Goal: Task Accomplishment & Management: Use online tool/utility

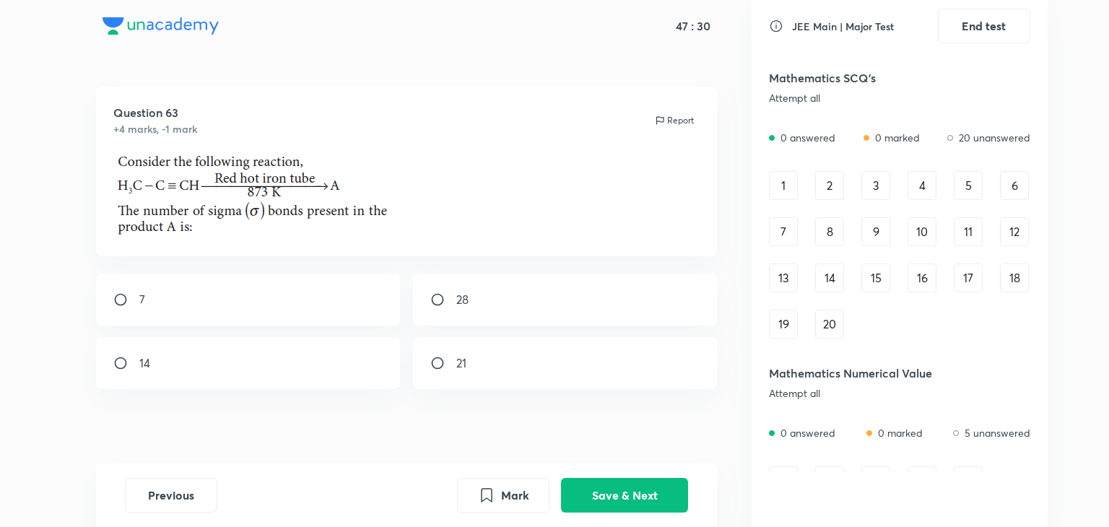
scroll to position [725, 0]
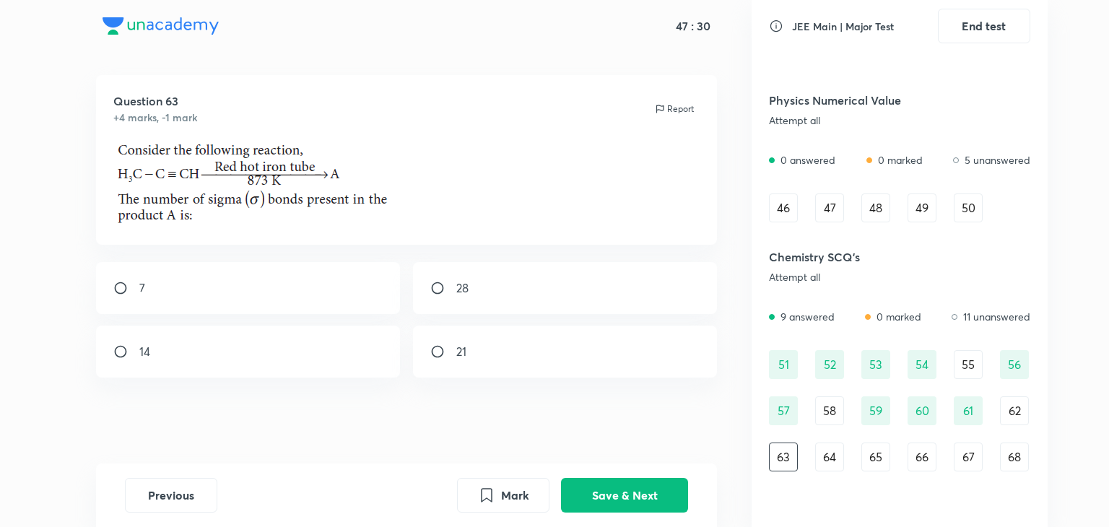
click at [438, 347] on input "radio" at bounding box center [444, 352] width 26 height 14
radio input "true"
click at [613, 486] on button "Save & Next" at bounding box center [624, 494] width 127 height 35
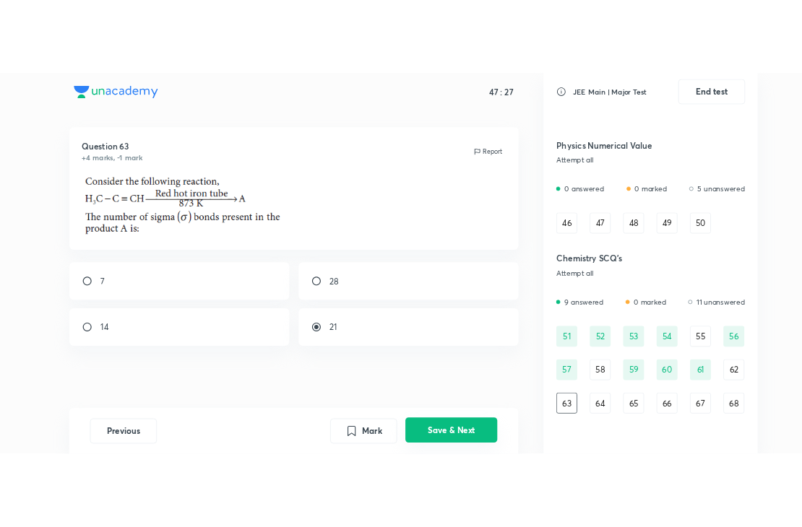
scroll to position [0, 0]
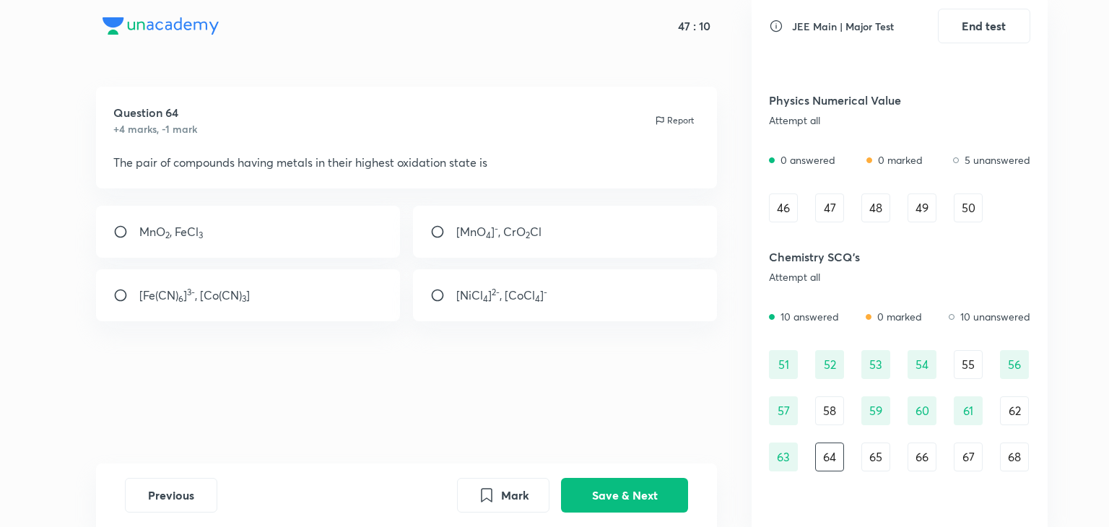
click at [437, 230] on input "radio" at bounding box center [444, 232] width 26 height 14
radio input "true"
click at [571, 512] on div "Previous Mark Save & Next" at bounding box center [407, 496] width 622 height 64
click at [585, 498] on button "Save & Next" at bounding box center [624, 494] width 127 height 35
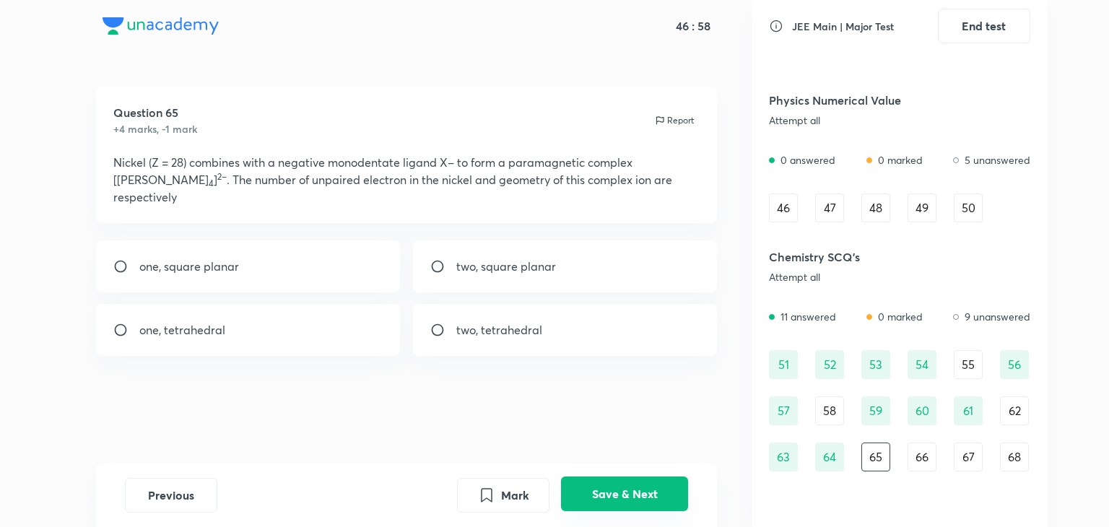
click at [570, 494] on button "Save & Next" at bounding box center [624, 494] width 127 height 35
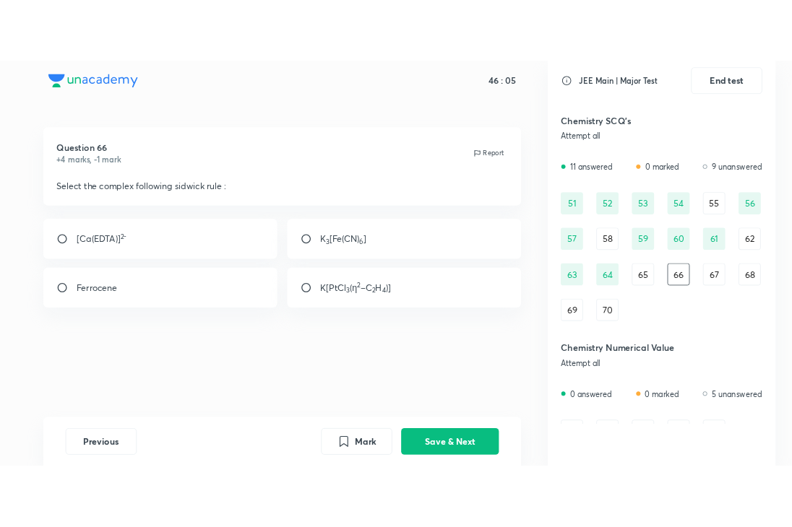
scroll to position [725, 0]
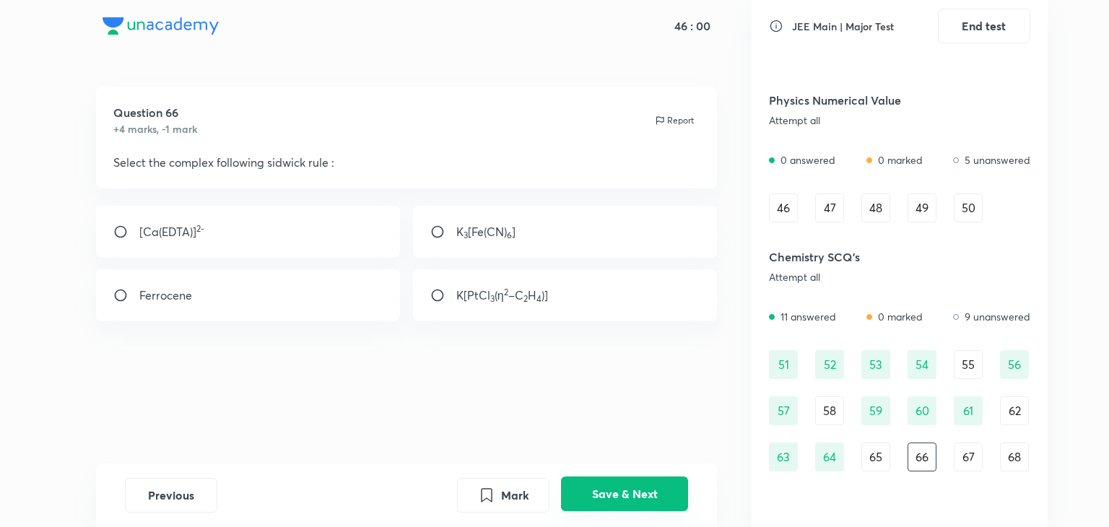
click at [604, 496] on button "Save & Next" at bounding box center [624, 494] width 127 height 35
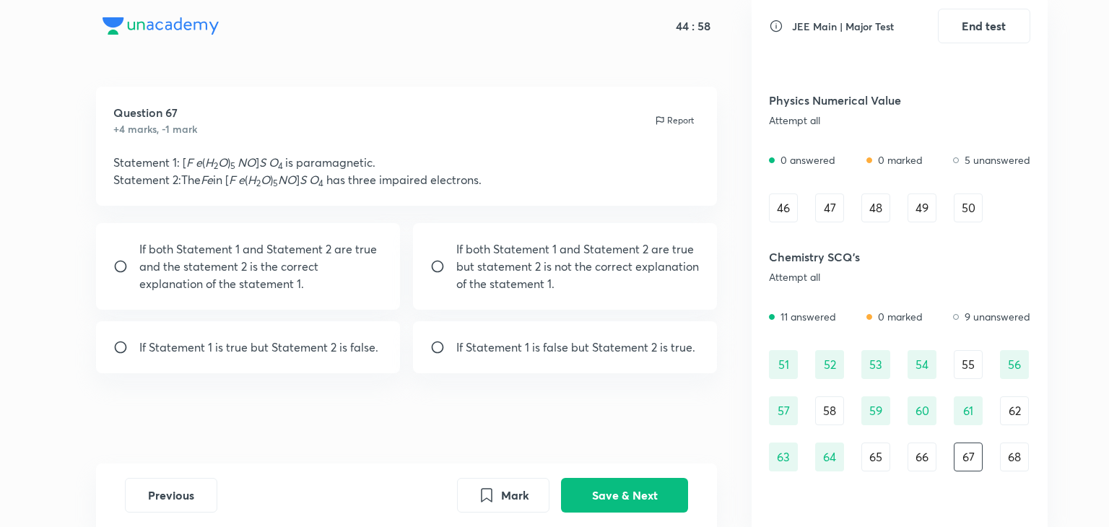
click at [121, 263] on input "radio" at bounding box center [126, 266] width 26 height 14
radio input "true"
click at [611, 495] on button "Save & Next" at bounding box center [624, 494] width 127 height 35
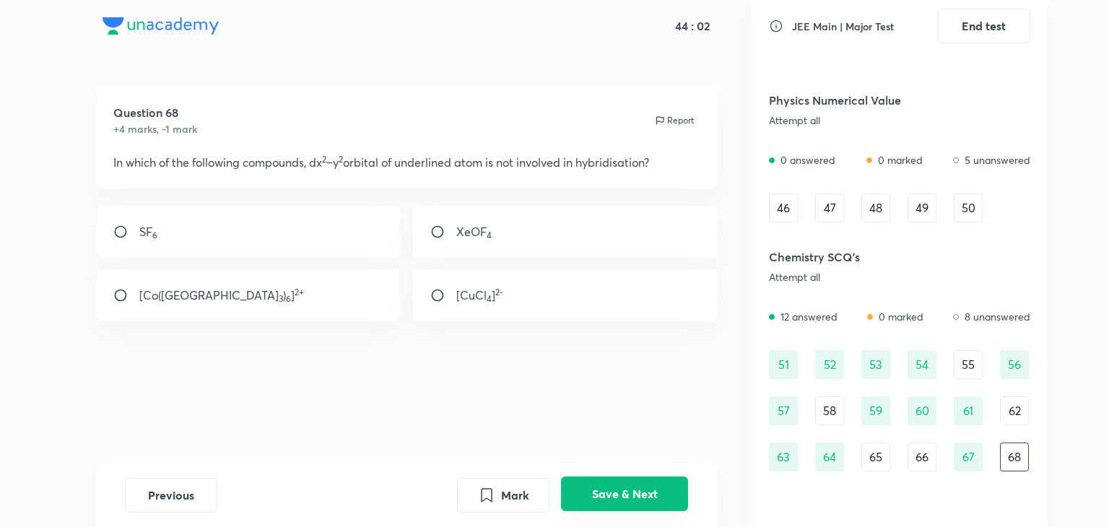
click at [644, 492] on button "Save & Next" at bounding box center [624, 494] width 127 height 35
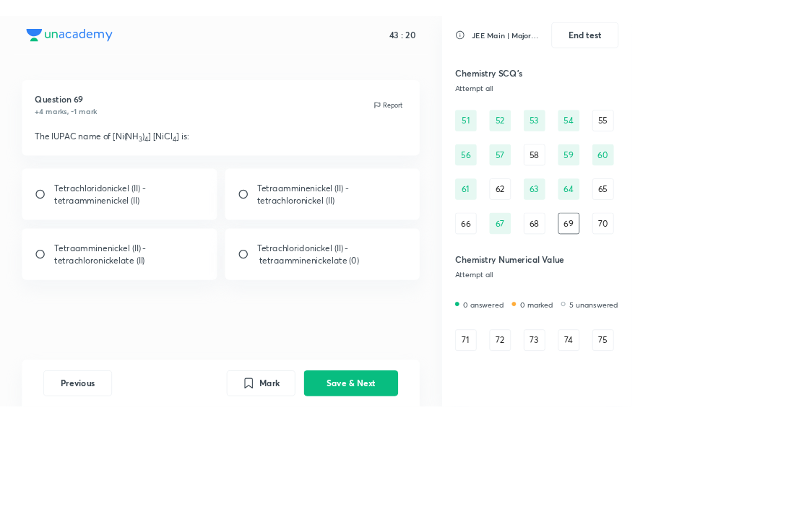
scroll to position [771, 0]
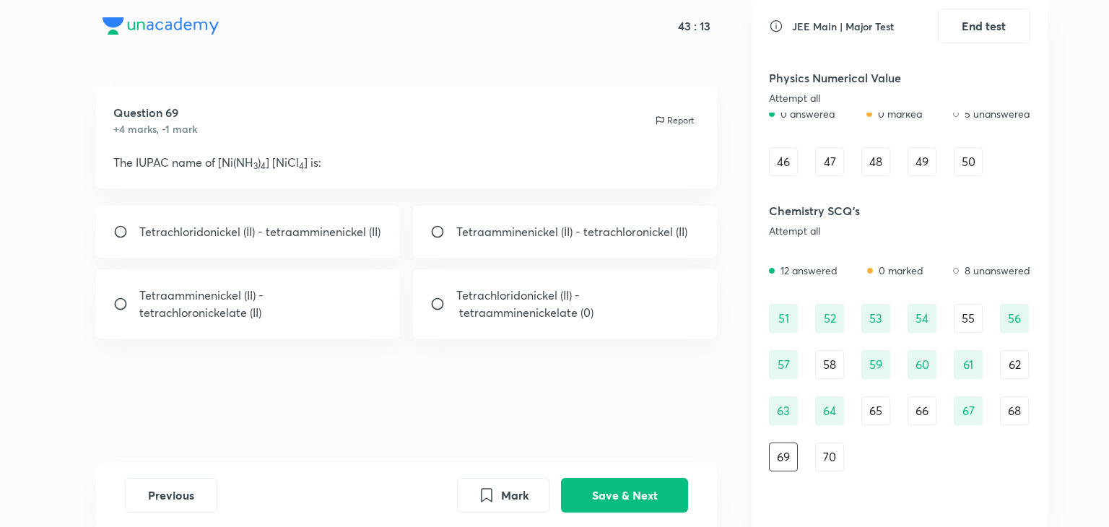
click at [121, 303] on input "radio" at bounding box center [126, 304] width 26 height 14
radio input "true"
click at [651, 486] on button "Save & Next" at bounding box center [624, 494] width 127 height 35
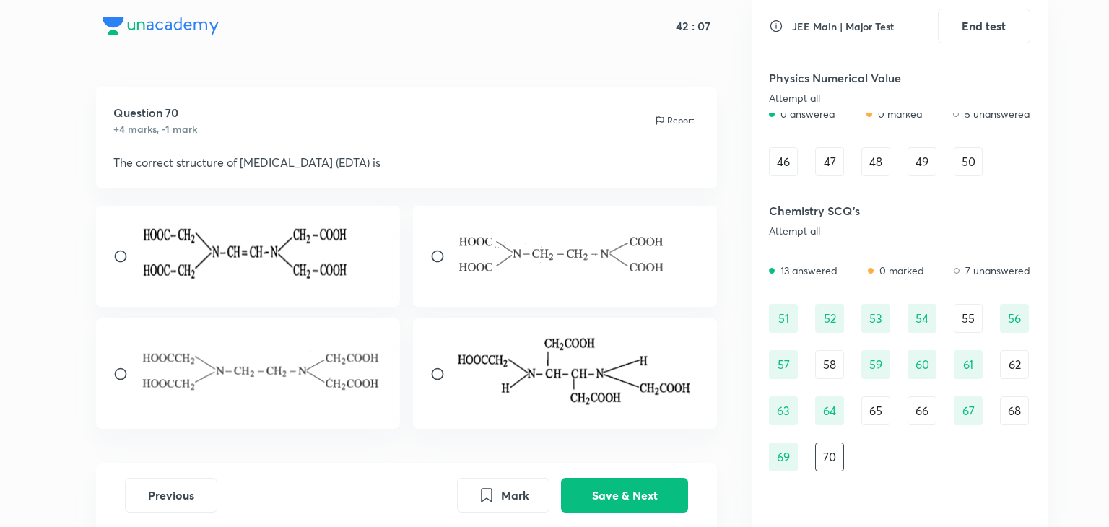
click at [112, 373] on div at bounding box center [248, 374] width 305 height 111
radio input "true"
click at [612, 490] on button "Save & Next" at bounding box center [624, 494] width 127 height 35
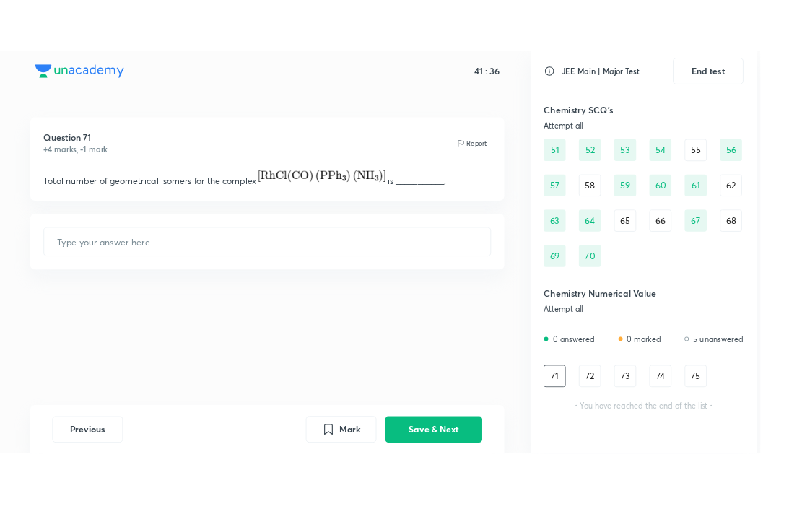
scroll to position [927, 0]
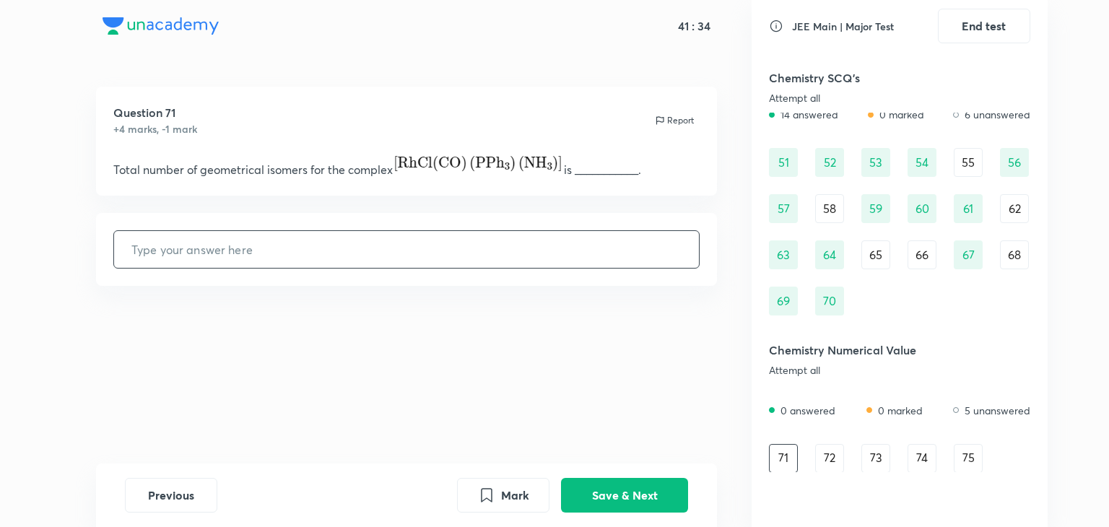
click at [392, 238] on input "text" at bounding box center [407, 249] width 586 height 37
type input "3"
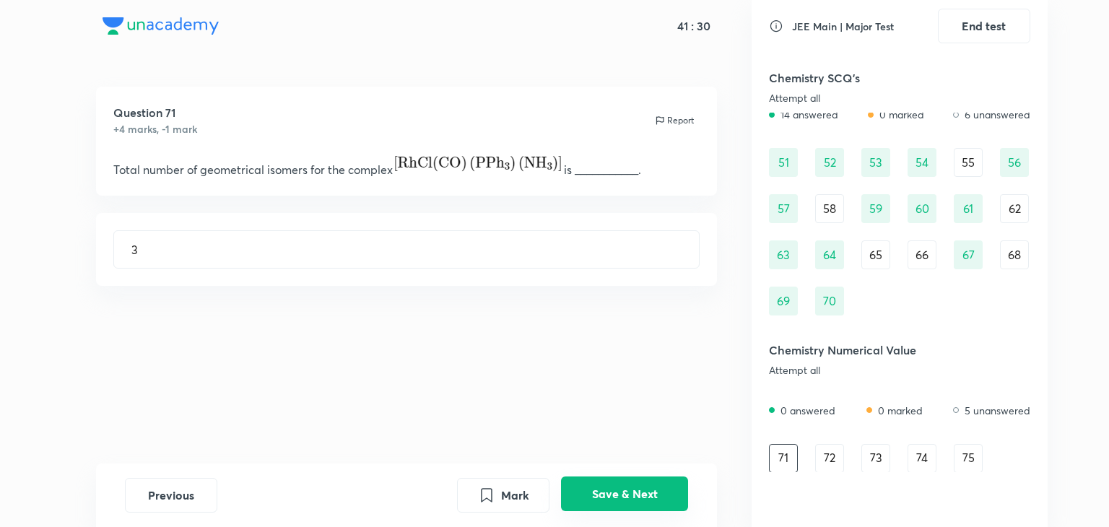
click at [660, 488] on button "Save & Next" at bounding box center [624, 494] width 127 height 35
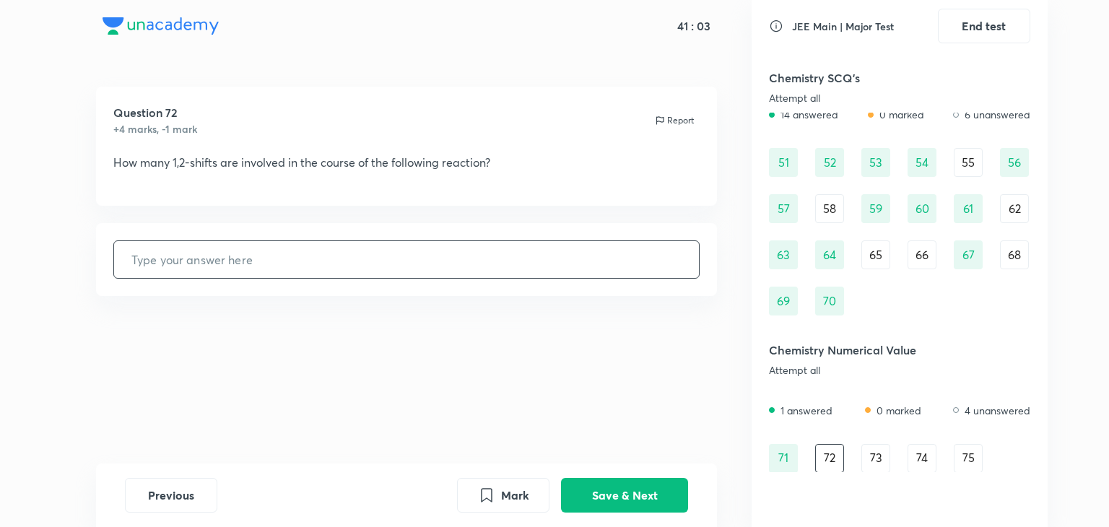
click at [386, 278] on input "text" at bounding box center [407, 259] width 586 height 37
type input "2"
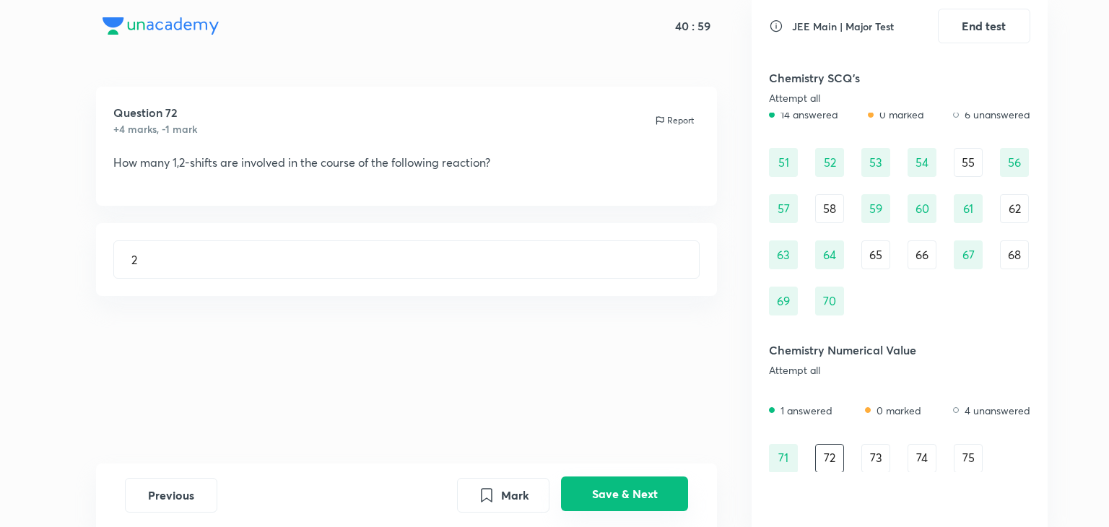
click at [598, 501] on button "Save & Next" at bounding box center [624, 494] width 127 height 35
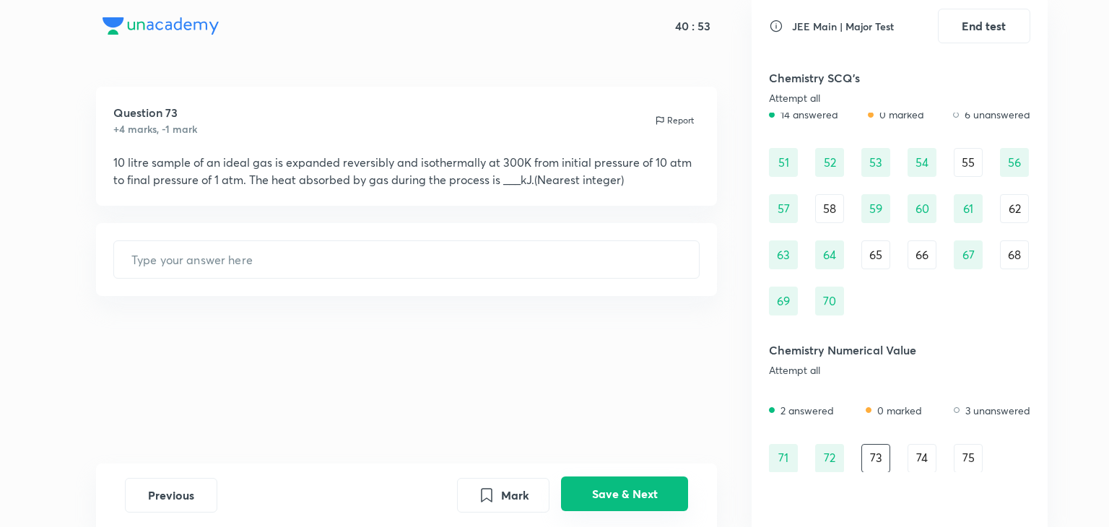
click at [613, 491] on button "Save & Next" at bounding box center [624, 494] width 127 height 35
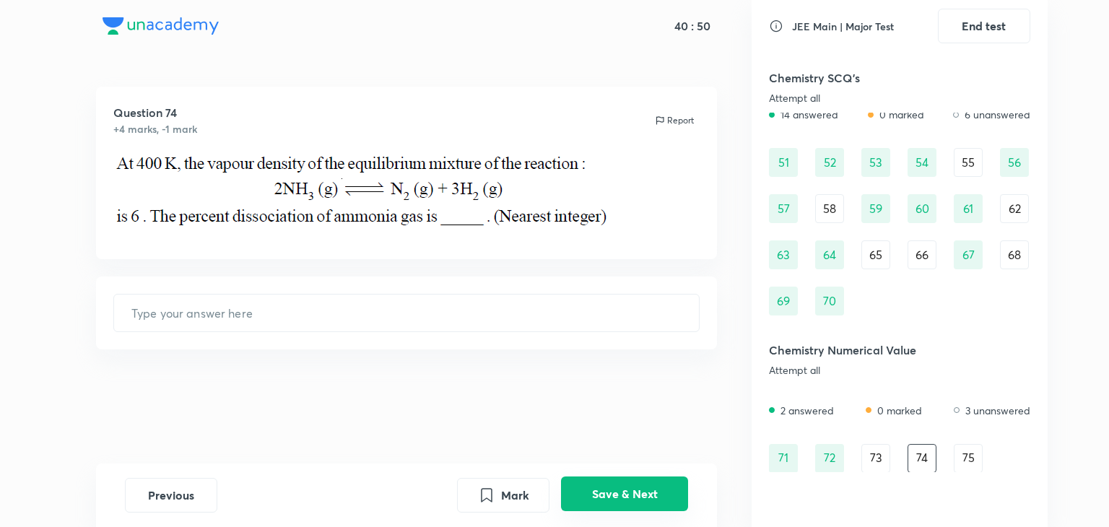
click at [613, 491] on button "Save & Next" at bounding box center [624, 494] width 127 height 35
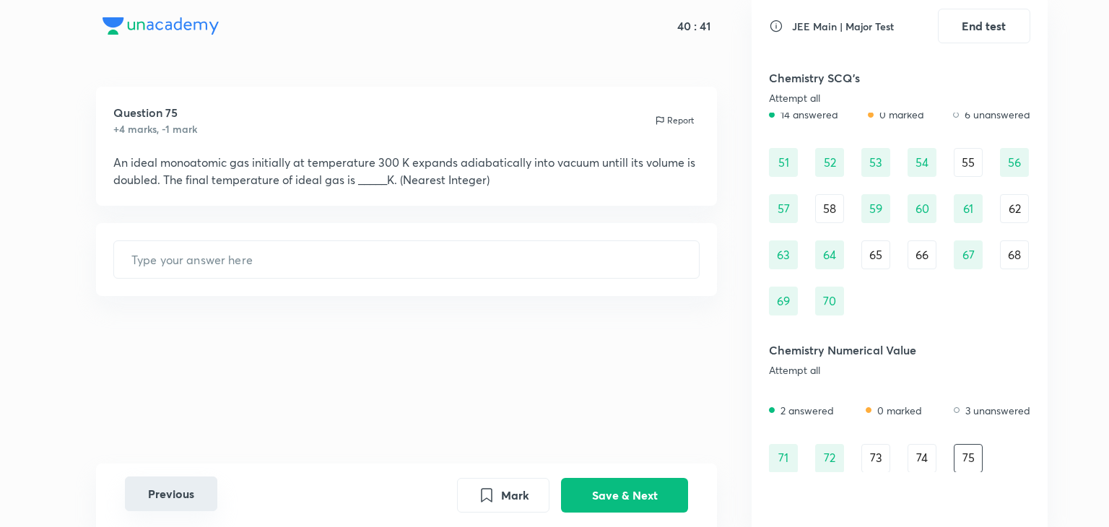
click at [189, 493] on button "Previous" at bounding box center [171, 494] width 92 height 35
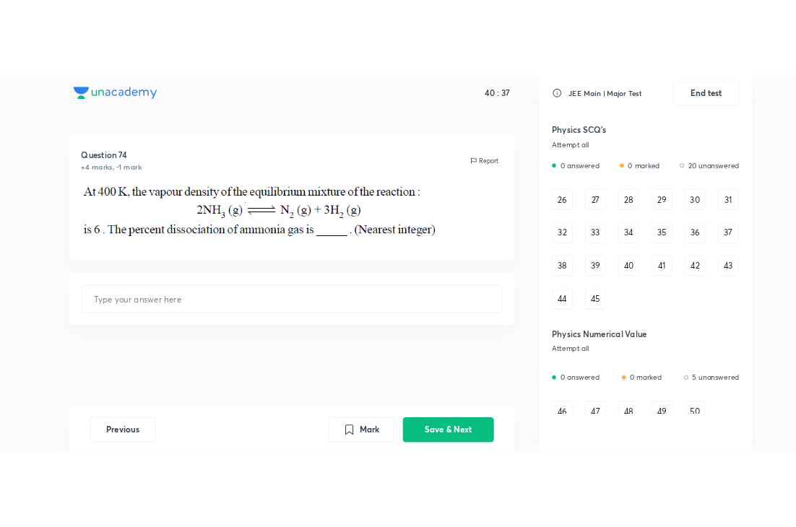
scroll to position [344, 0]
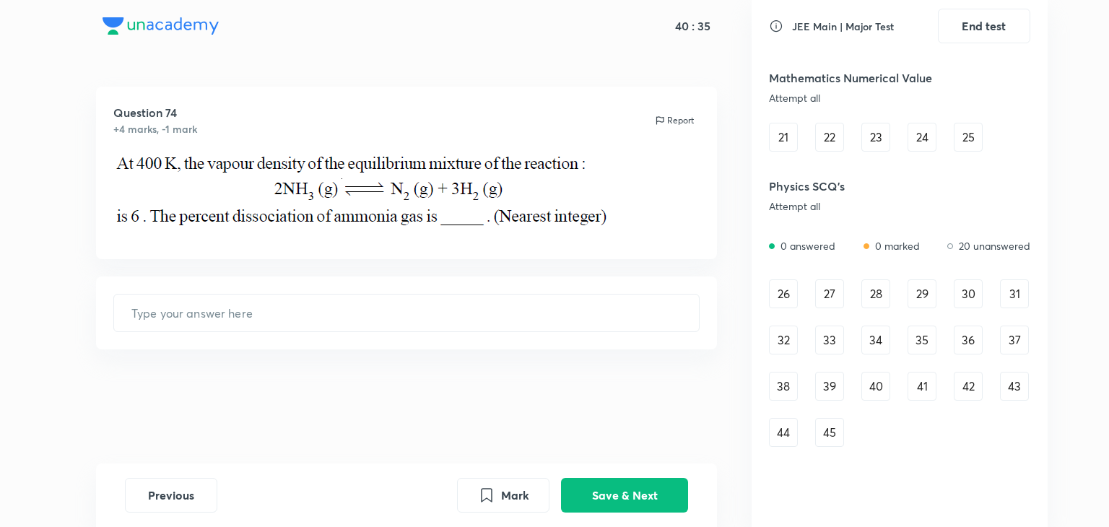
click at [782, 287] on div "26" at bounding box center [783, 294] width 29 height 29
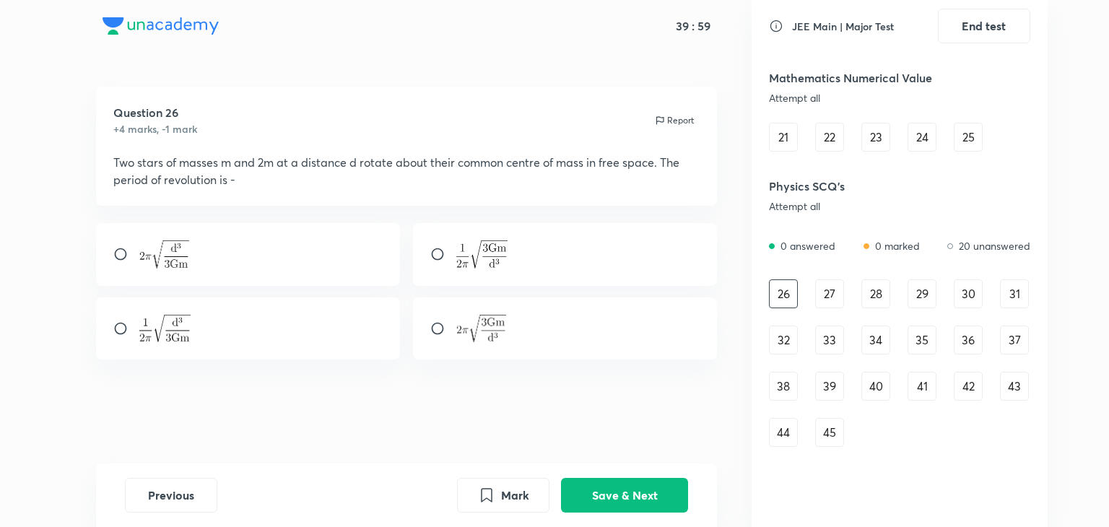
click at [127, 324] on input "radio" at bounding box center [126, 328] width 26 height 14
radio input "true"
click at [609, 492] on button "Save & Next" at bounding box center [624, 494] width 127 height 35
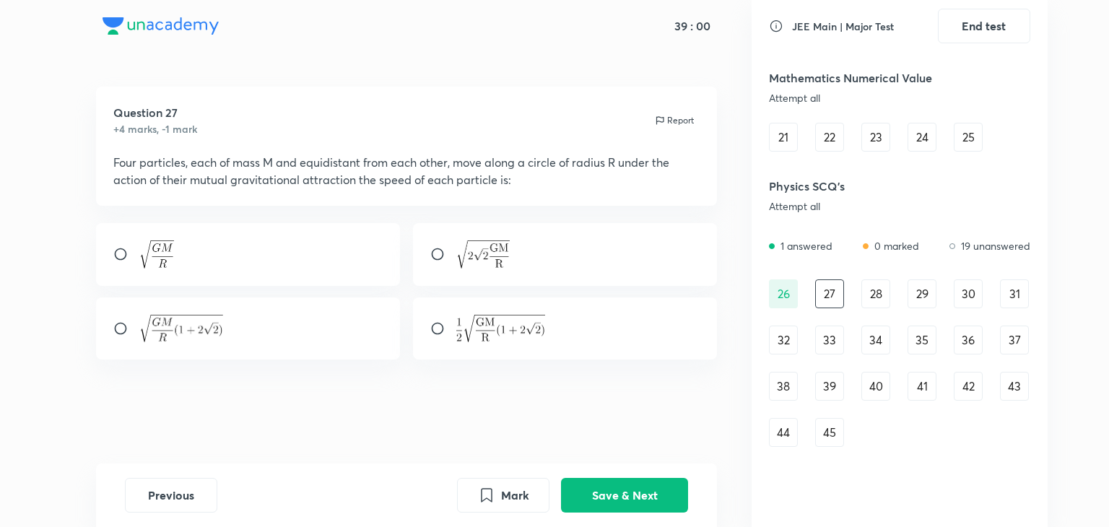
click at [436, 328] on input "radio" at bounding box center [444, 328] width 26 height 14
radio input "true"
click at [662, 488] on button "Save & Next" at bounding box center [624, 494] width 127 height 35
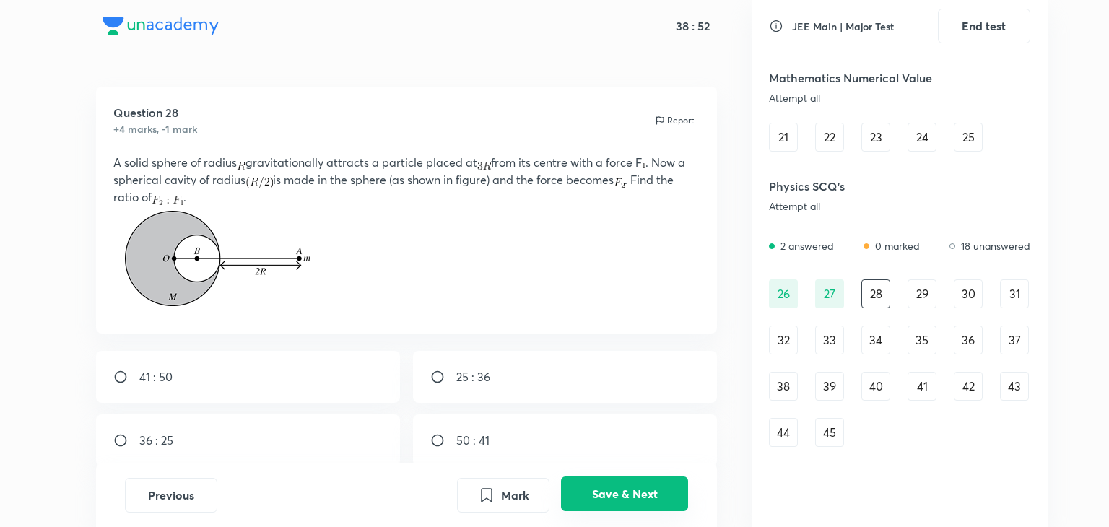
click at [660, 487] on button "Save & Next" at bounding box center [624, 494] width 127 height 35
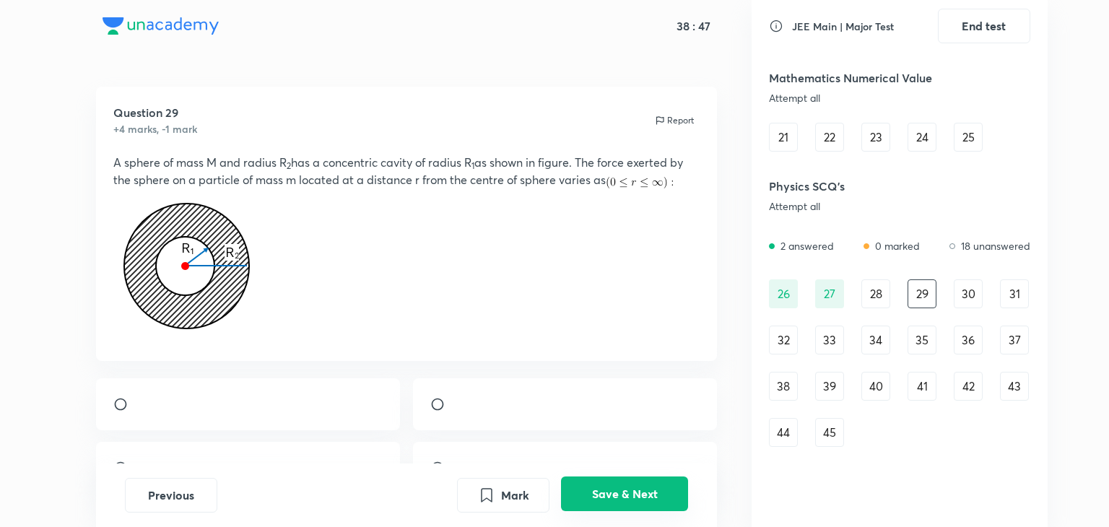
click at [660, 487] on button "Save & Next" at bounding box center [624, 494] width 127 height 35
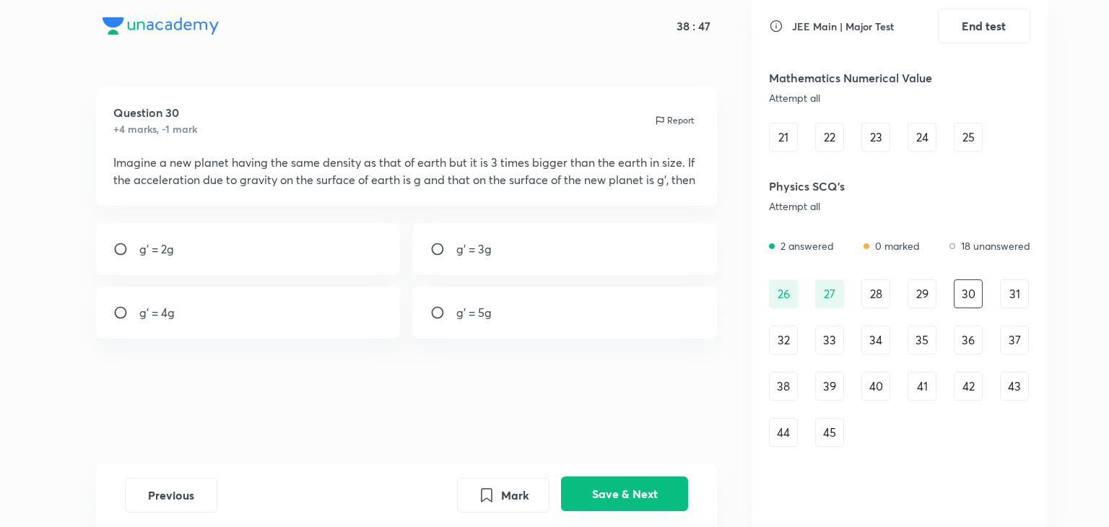
click at [660, 487] on button "Save & Next" at bounding box center [624, 494] width 127 height 35
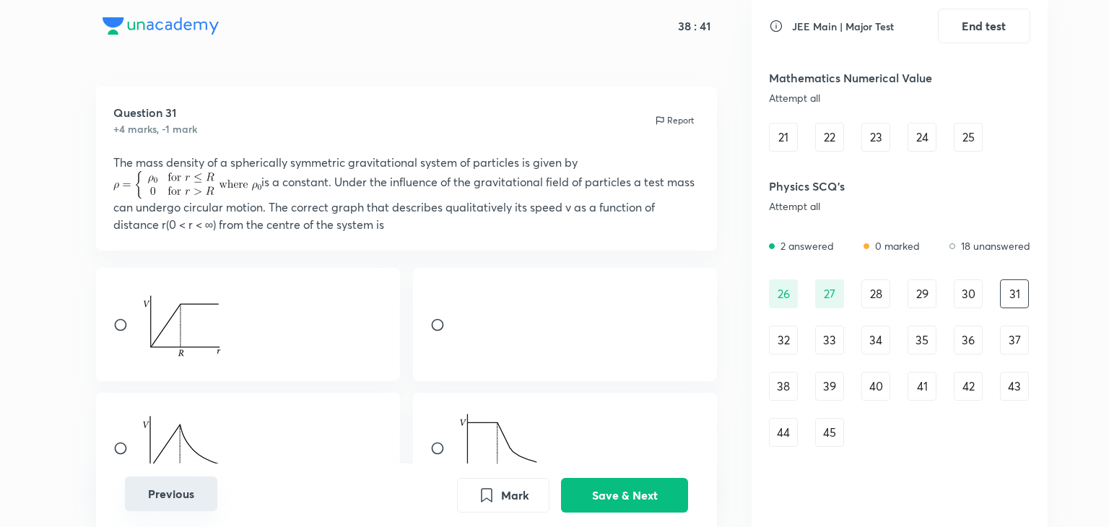
click at [191, 494] on button "Previous" at bounding box center [171, 494] width 92 height 35
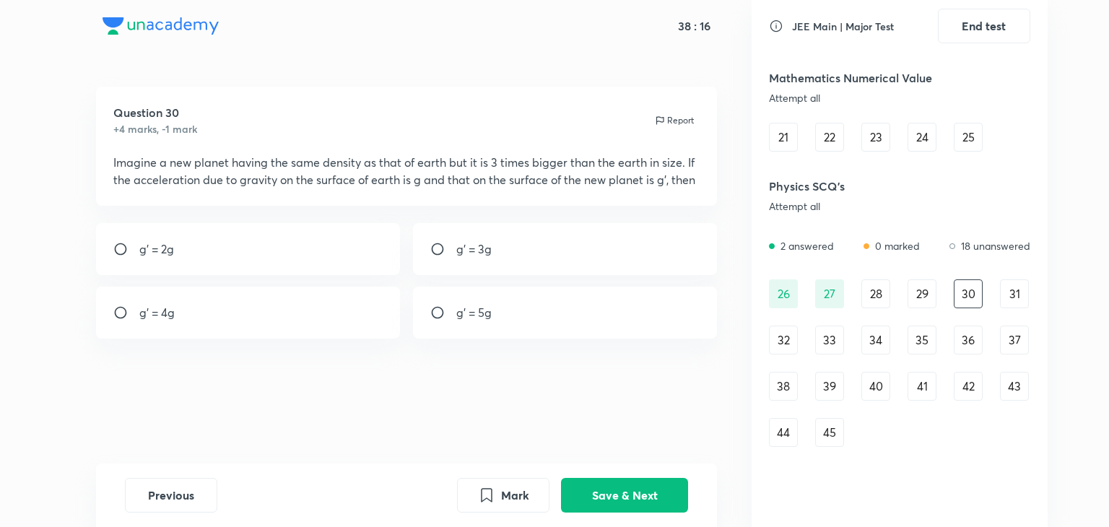
click at [431, 247] on input "radio" at bounding box center [444, 249] width 26 height 14
radio input "true"
click at [610, 492] on button "Save & Next" at bounding box center [624, 494] width 127 height 35
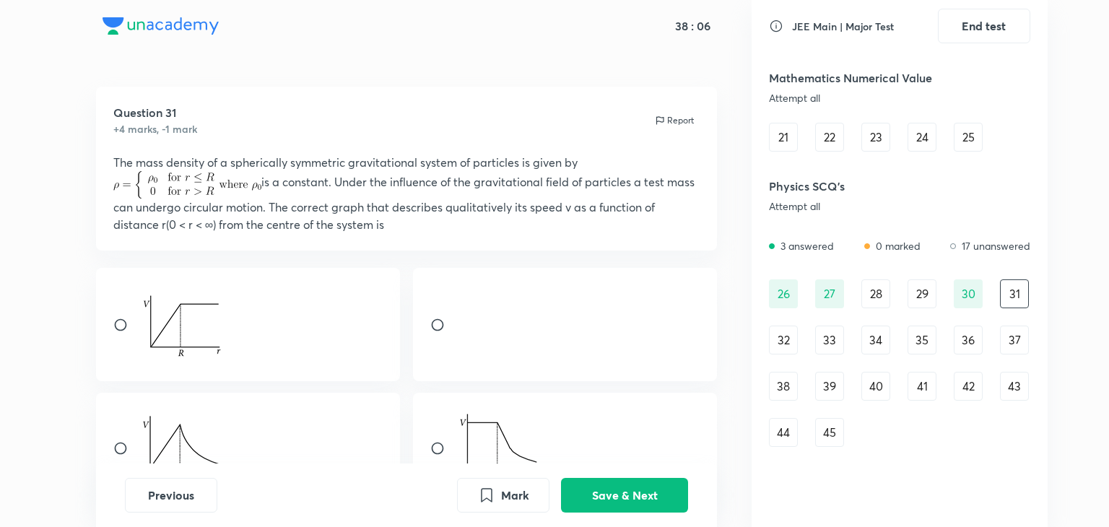
click at [519, 395] on div at bounding box center [565, 448] width 305 height 111
click at [434, 451] on input "radio" at bounding box center [444, 448] width 26 height 14
radio input "false"
click at [615, 492] on button "Save & Next" at bounding box center [624, 494] width 127 height 35
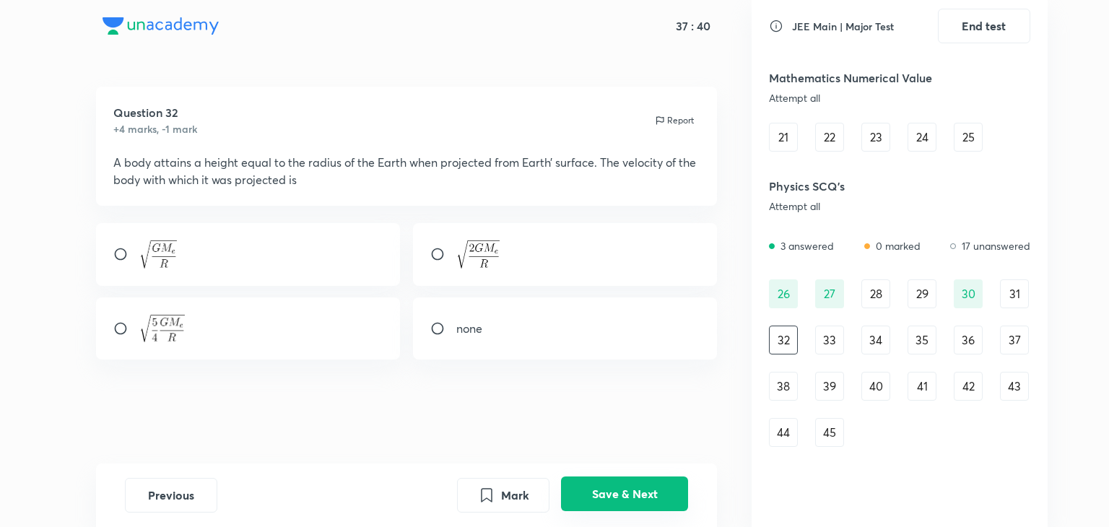
click at [615, 492] on button "Save & Next" at bounding box center [624, 494] width 127 height 35
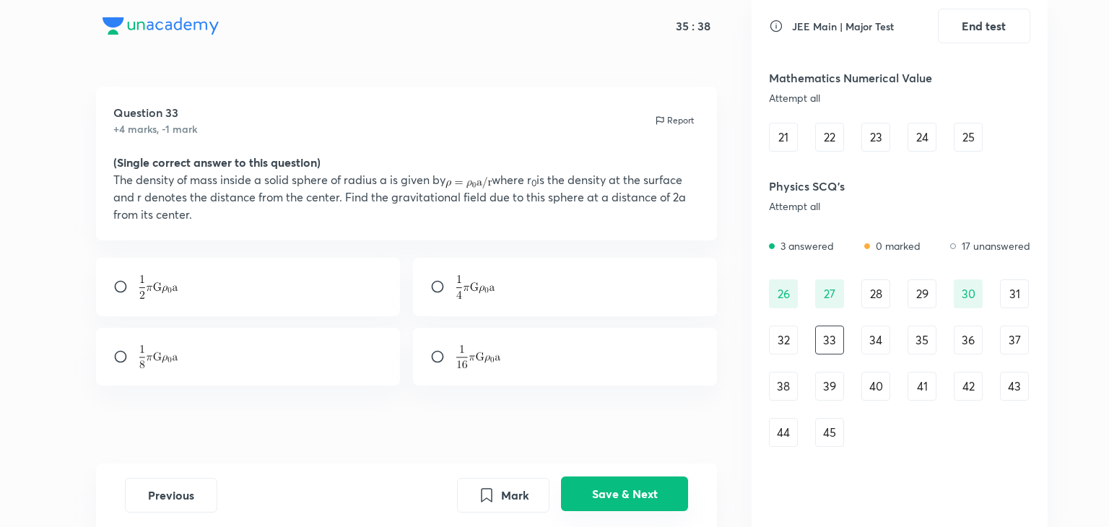
click at [637, 486] on button "Save & Next" at bounding box center [624, 494] width 127 height 35
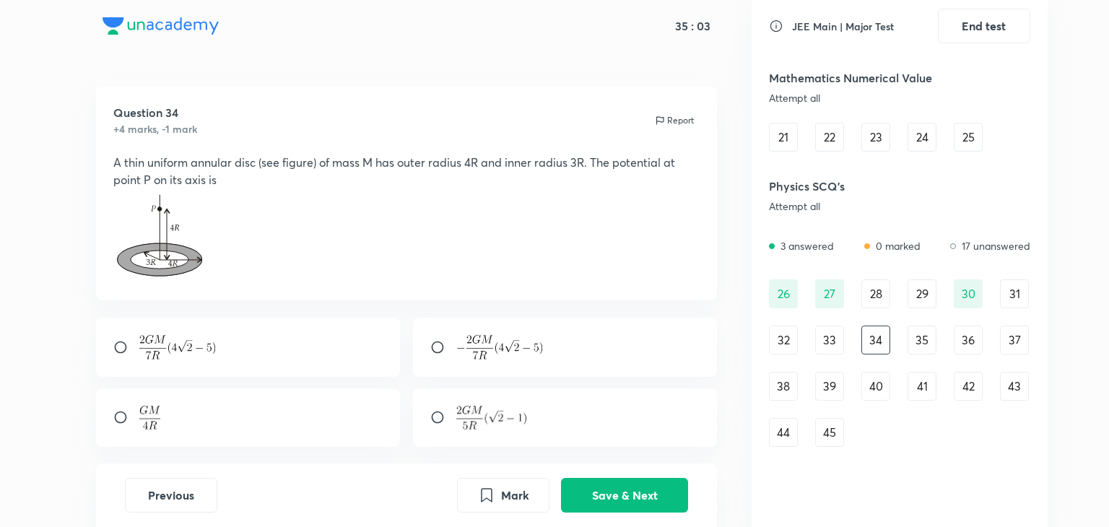
click at [425, 342] on div at bounding box center [565, 347] width 305 height 59
radio input "true"
click at [615, 485] on button "Save & Next" at bounding box center [624, 494] width 127 height 35
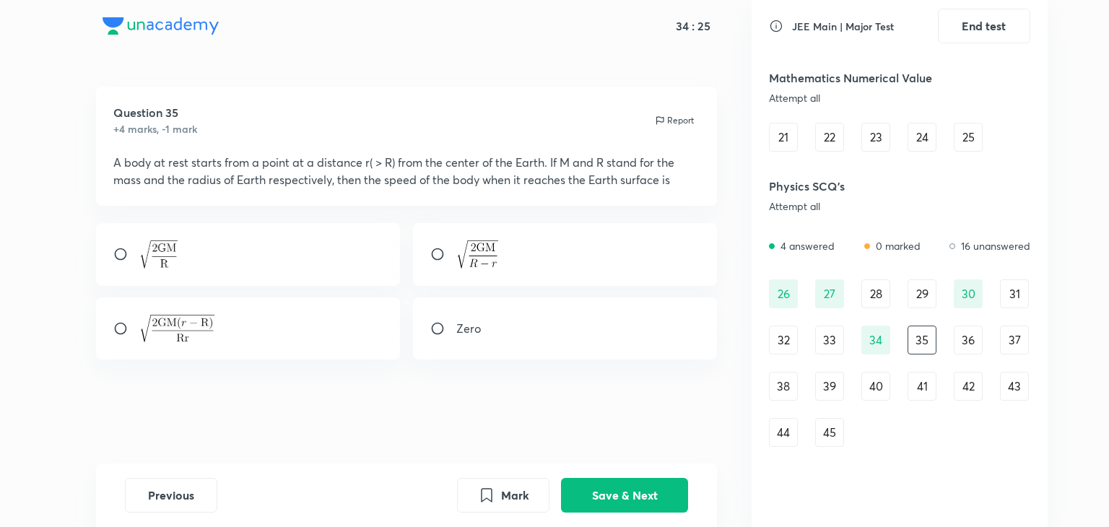
click at [442, 255] on input "radio" at bounding box center [444, 254] width 26 height 14
radio input "true"
click at [597, 488] on button "Save & Next" at bounding box center [624, 494] width 127 height 35
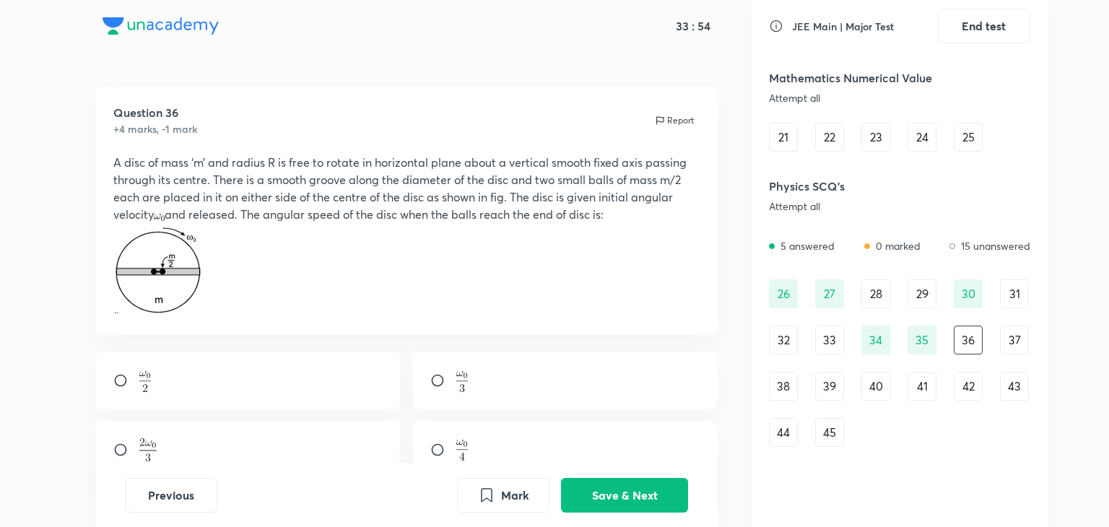
click at [549, 433] on div at bounding box center [565, 450] width 305 height 59
radio input "true"
click at [623, 490] on button "Save & Next" at bounding box center [624, 494] width 127 height 35
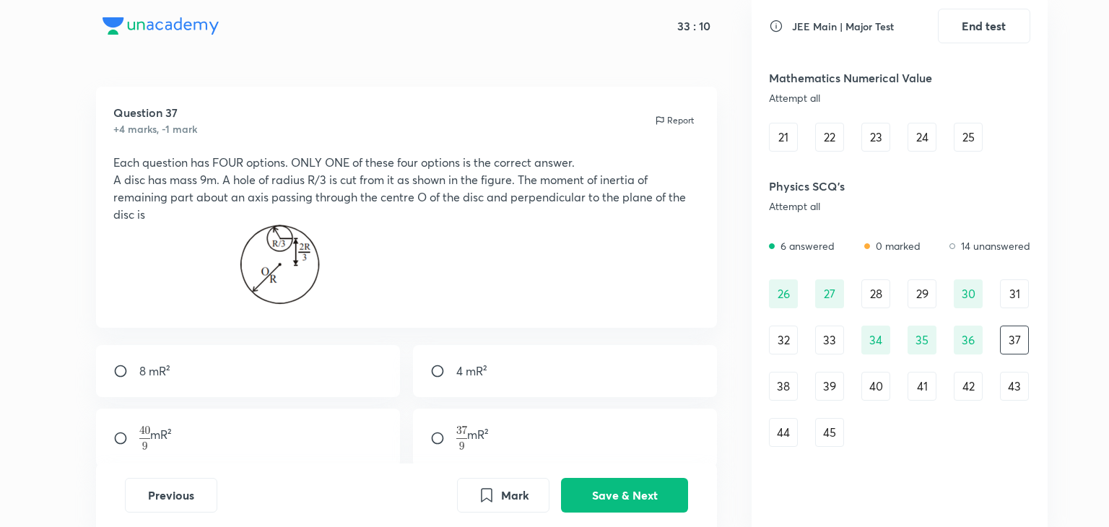
click at [428, 376] on div "4 mR²" at bounding box center [565, 371] width 305 height 52
radio input "true"
click at [649, 485] on button "Save & Next" at bounding box center [624, 494] width 127 height 35
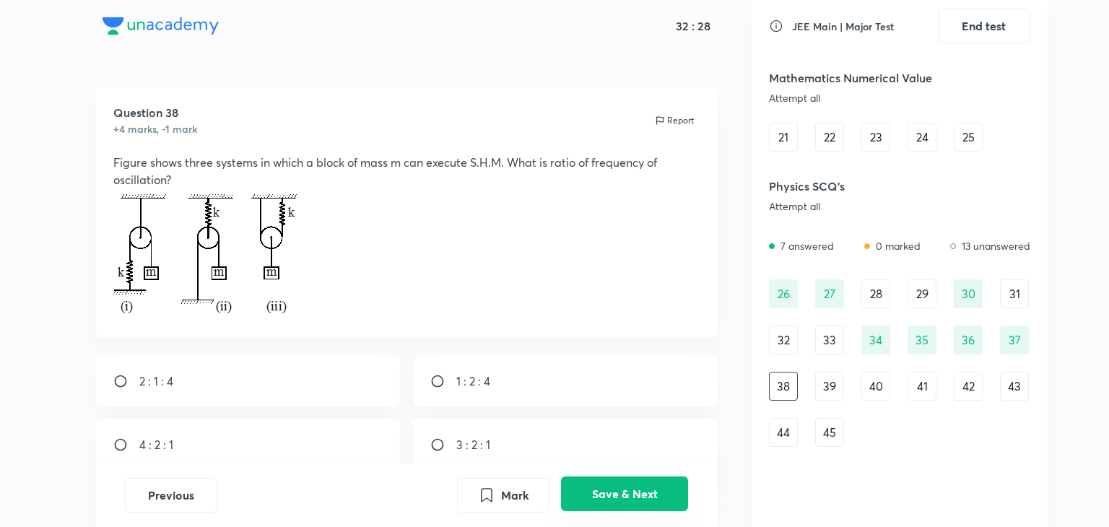
click at [623, 490] on button "Save & Next" at bounding box center [624, 494] width 127 height 35
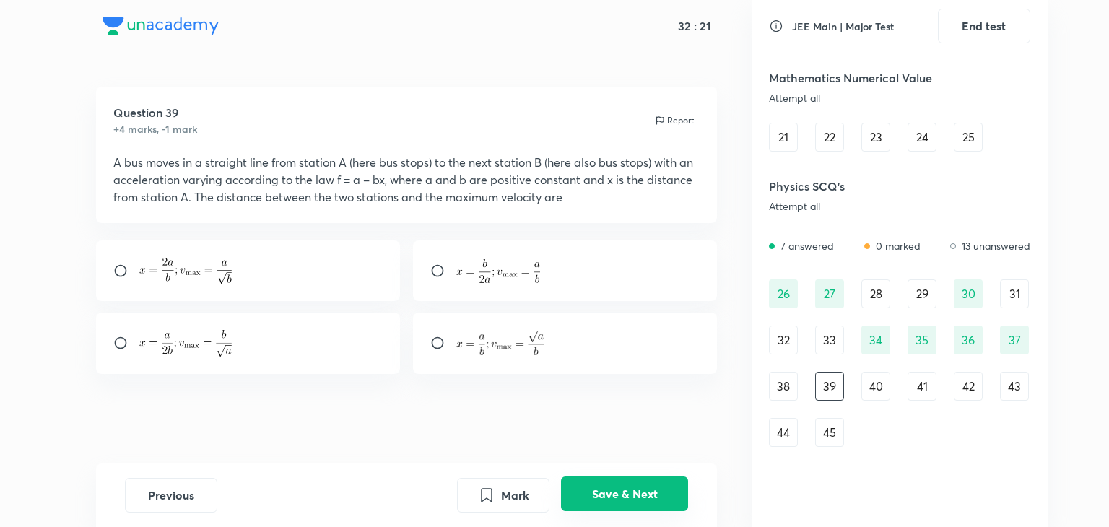
click at [605, 487] on button "Save & Next" at bounding box center [624, 494] width 127 height 35
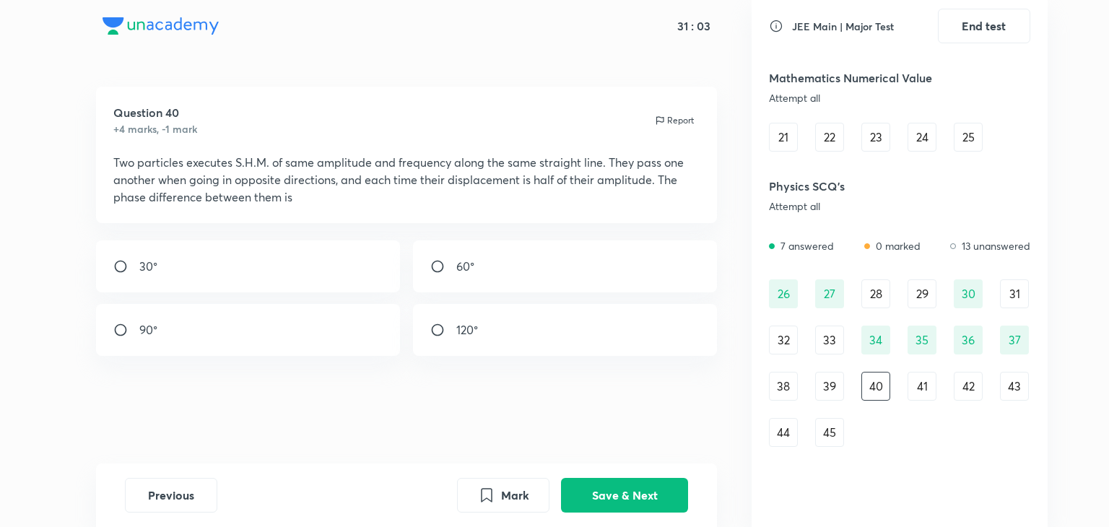
click at [439, 327] on input "radio" at bounding box center [444, 330] width 26 height 14
radio input "true"
click at [600, 488] on button "Save & Next" at bounding box center [624, 494] width 127 height 35
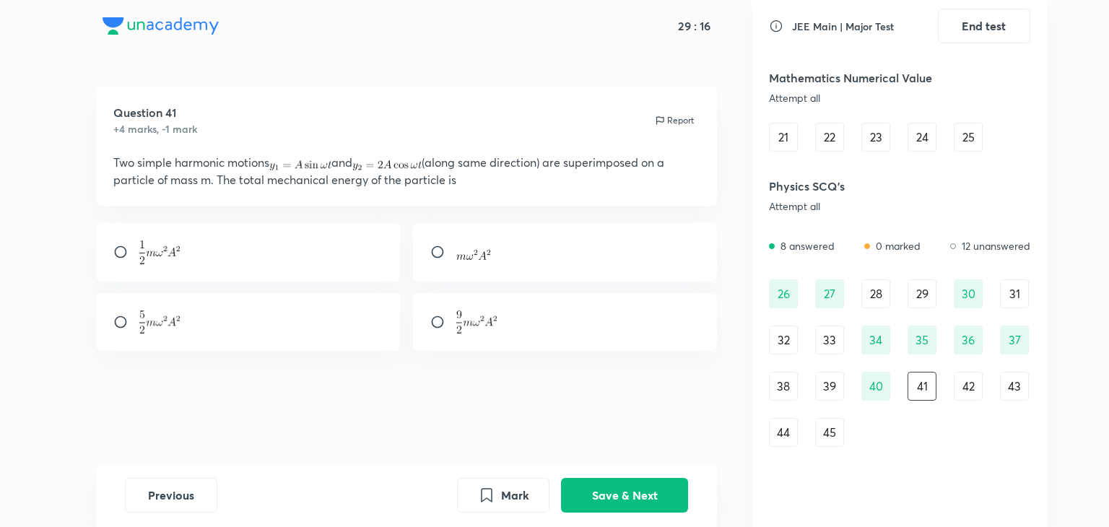
click at [124, 319] on input "radio" at bounding box center [126, 322] width 26 height 14
radio input "true"
click at [614, 480] on button "Save & Next" at bounding box center [624, 494] width 127 height 35
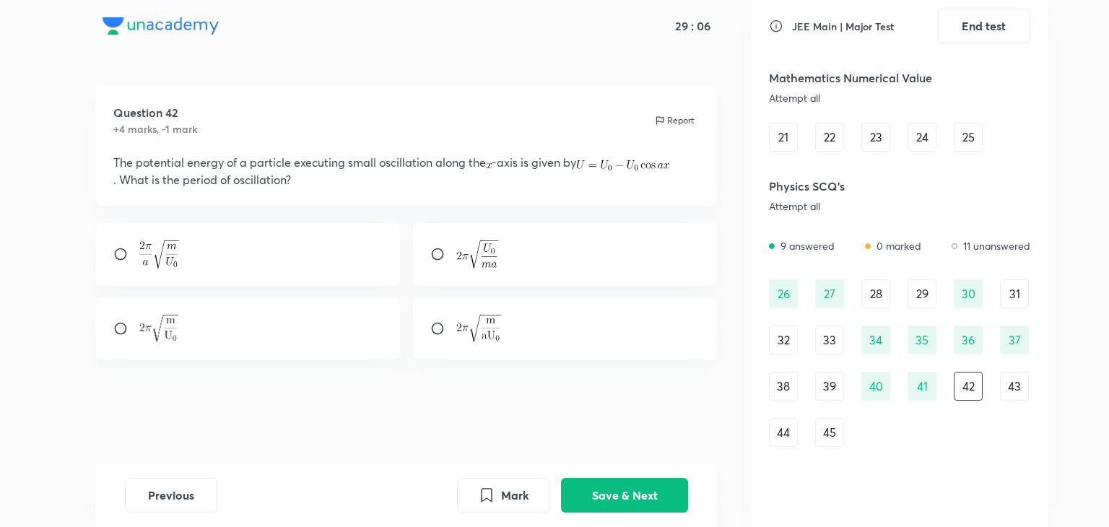
click at [126, 215] on div "Question 42 +4 marks, -1 mark Report The potential energy of a particle executi…" at bounding box center [406, 275] width 691 height 377
click at [433, 328] on input "radio" at bounding box center [444, 328] width 26 height 14
radio input "true"
click at [614, 490] on button "Save & Next" at bounding box center [624, 494] width 127 height 35
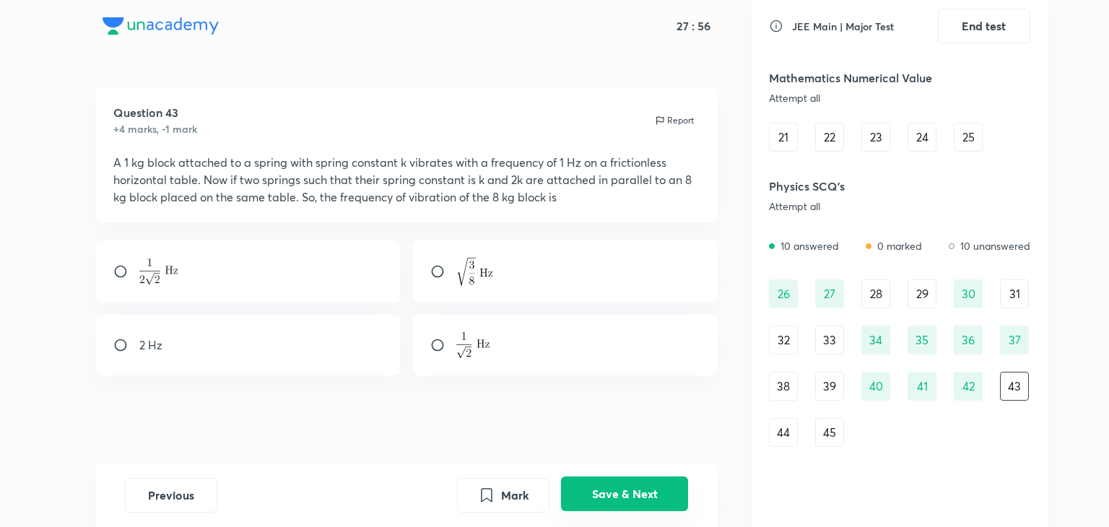
click at [614, 490] on button "Save & Next" at bounding box center [624, 494] width 127 height 35
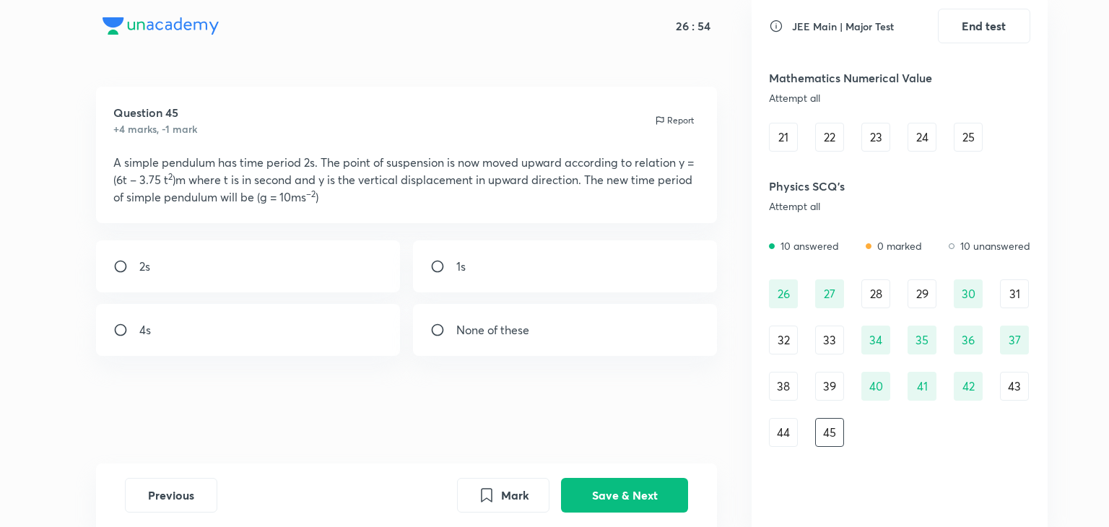
click at [441, 265] on input "radio" at bounding box center [444, 266] width 26 height 14
radio input "true"
click at [624, 491] on button "Save & Next" at bounding box center [624, 494] width 127 height 35
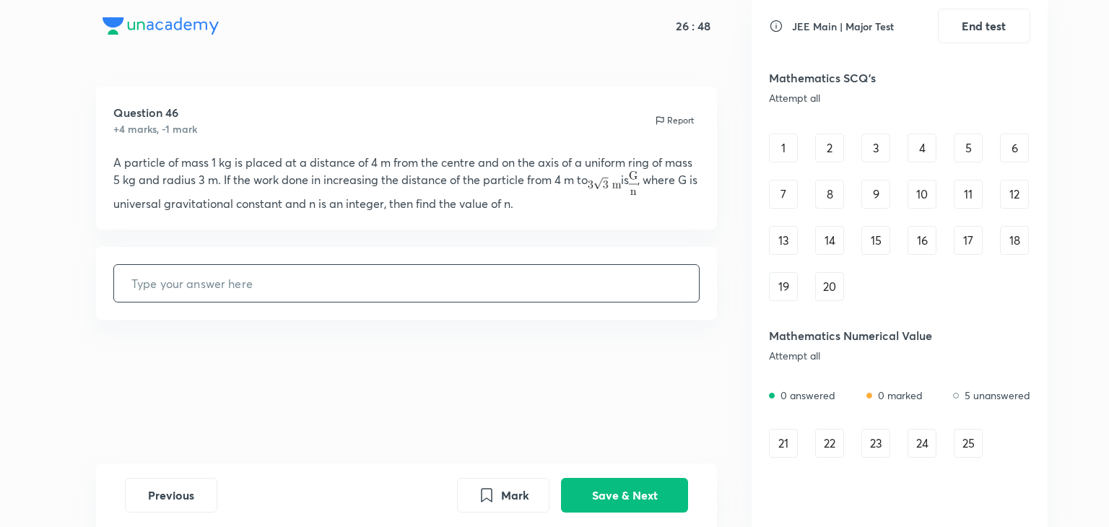
scroll to position [0, 0]
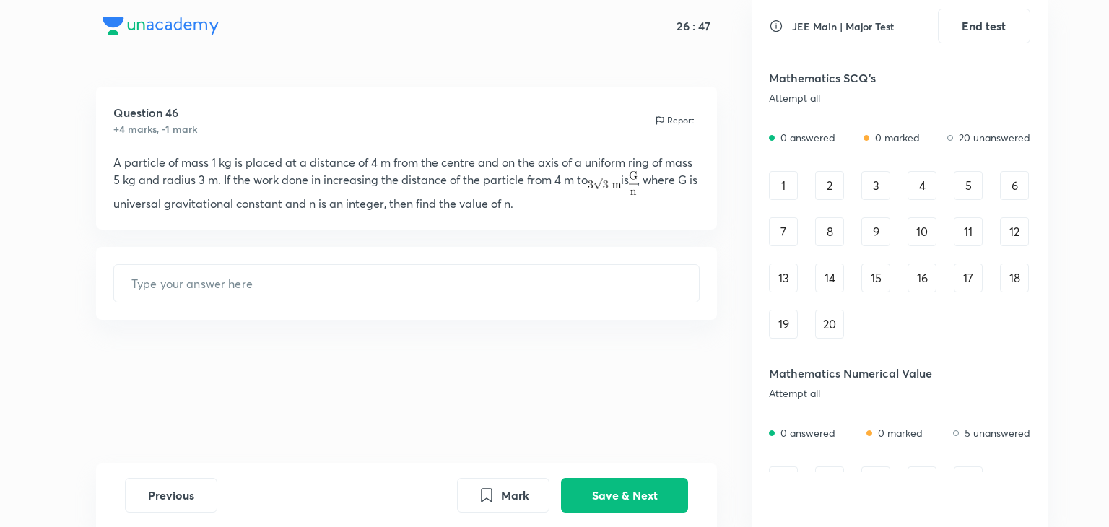
click at [785, 188] on div "1" at bounding box center [783, 185] width 29 height 29
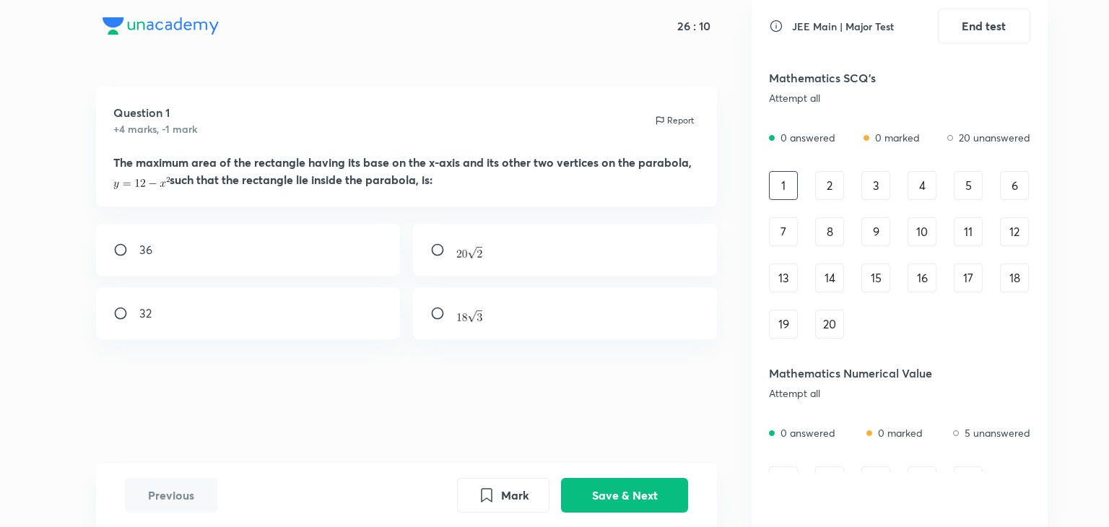
click at [113, 316] on div "32" at bounding box center [248, 313] width 305 height 52
radio input "true"
click at [662, 502] on button "Save & Next" at bounding box center [624, 494] width 127 height 35
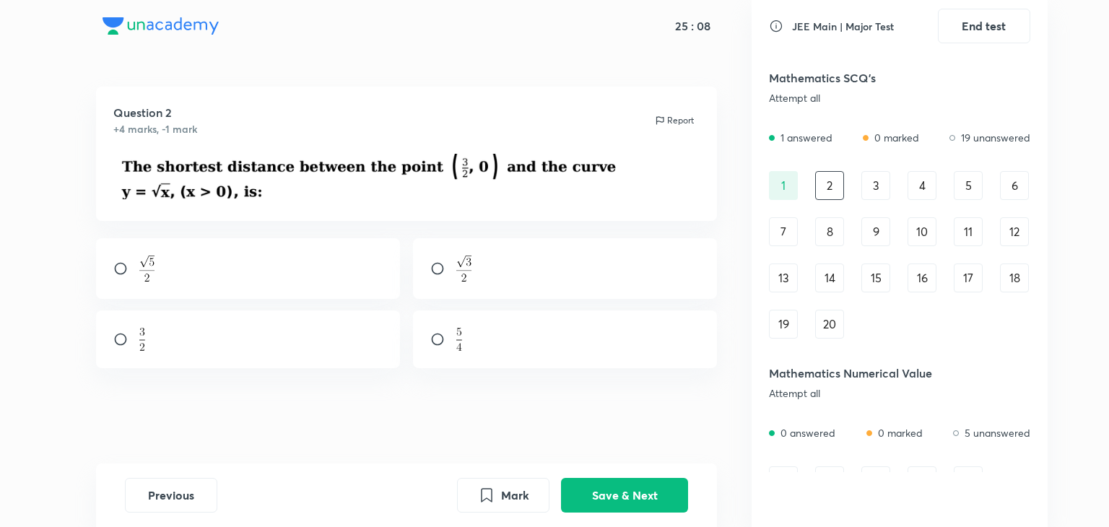
click at [121, 262] on input "radio" at bounding box center [126, 268] width 26 height 14
click at [295, 290] on div at bounding box center [248, 268] width 305 height 61
radio input "true"
click at [652, 480] on button "Save & Next" at bounding box center [624, 494] width 127 height 35
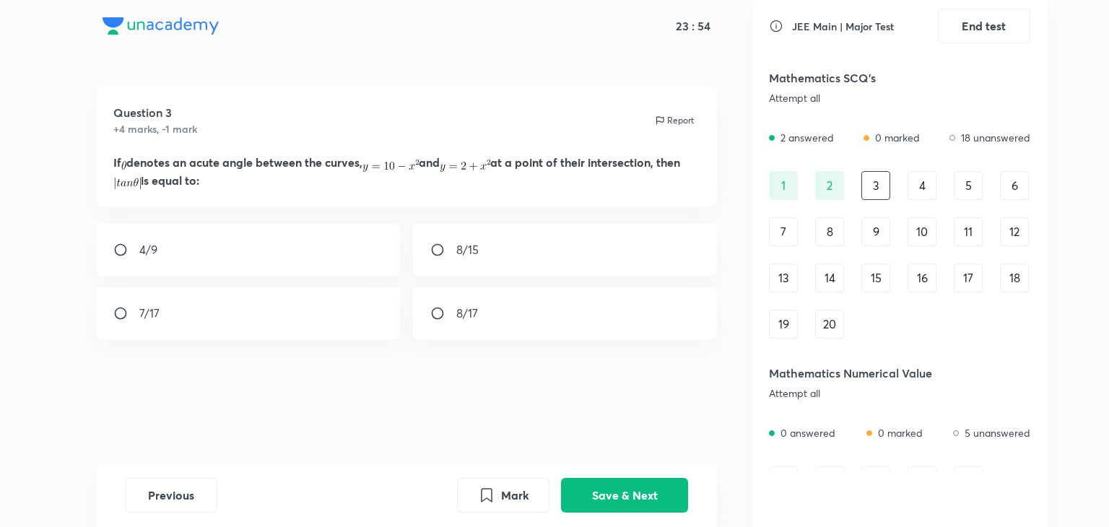
click at [438, 251] on input "radio" at bounding box center [444, 250] width 26 height 14
radio input "true"
click at [596, 487] on button "Save & Next" at bounding box center [624, 494] width 127 height 35
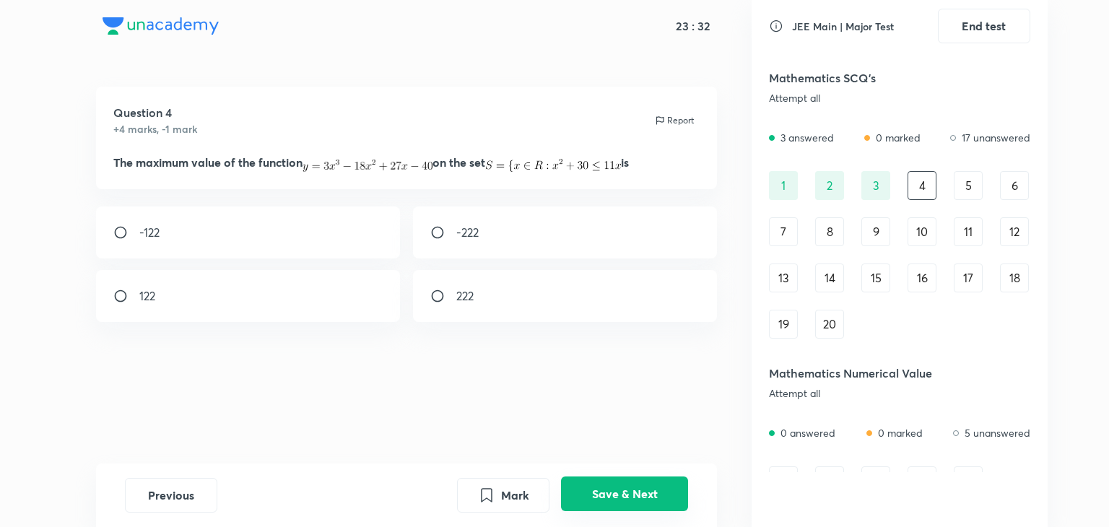
click at [584, 501] on button "Save & Next" at bounding box center [624, 494] width 127 height 35
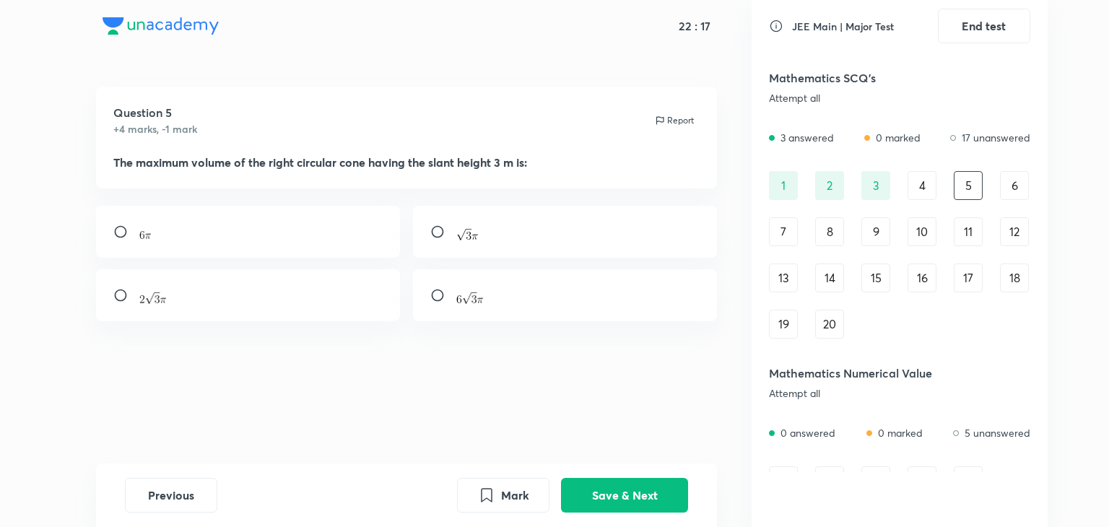
click at [113, 290] on input "radio" at bounding box center [126, 295] width 26 height 14
radio input "true"
click at [630, 481] on button "Save & Next" at bounding box center [624, 494] width 127 height 35
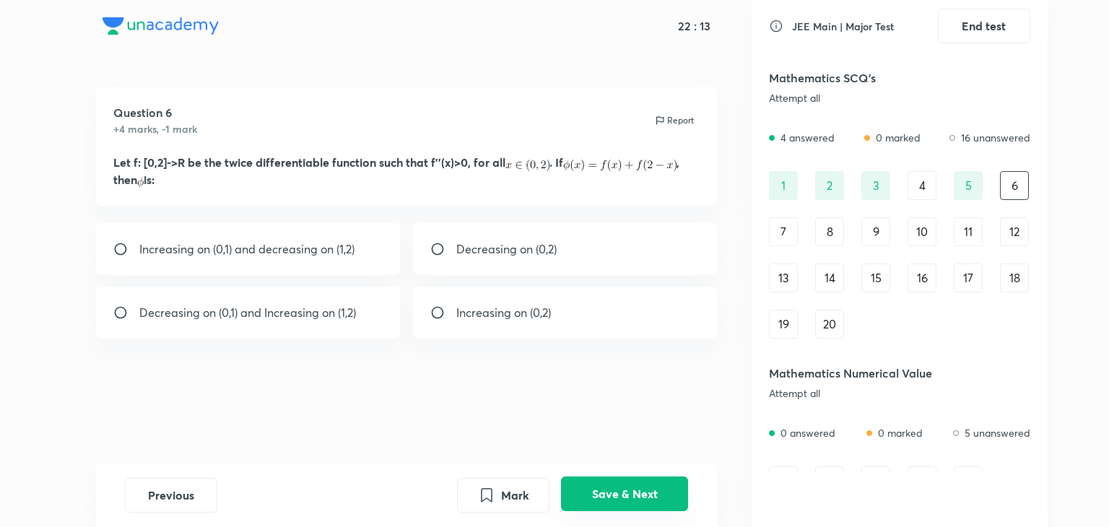
click at [630, 481] on button "Save & Next" at bounding box center [624, 494] width 127 height 35
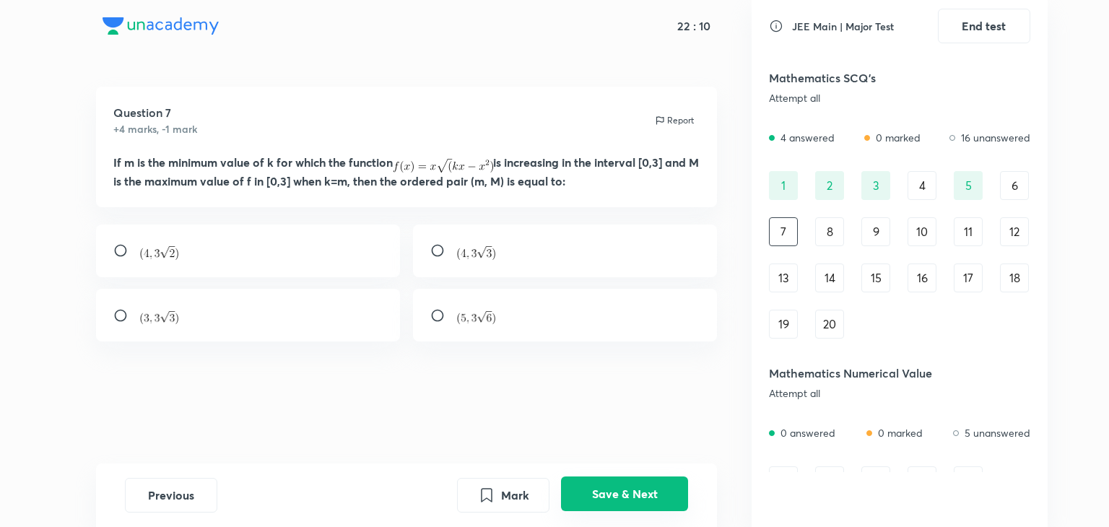
click at [630, 481] on button "Save & Next" at bounding box center [624, 494] width 127 height 35
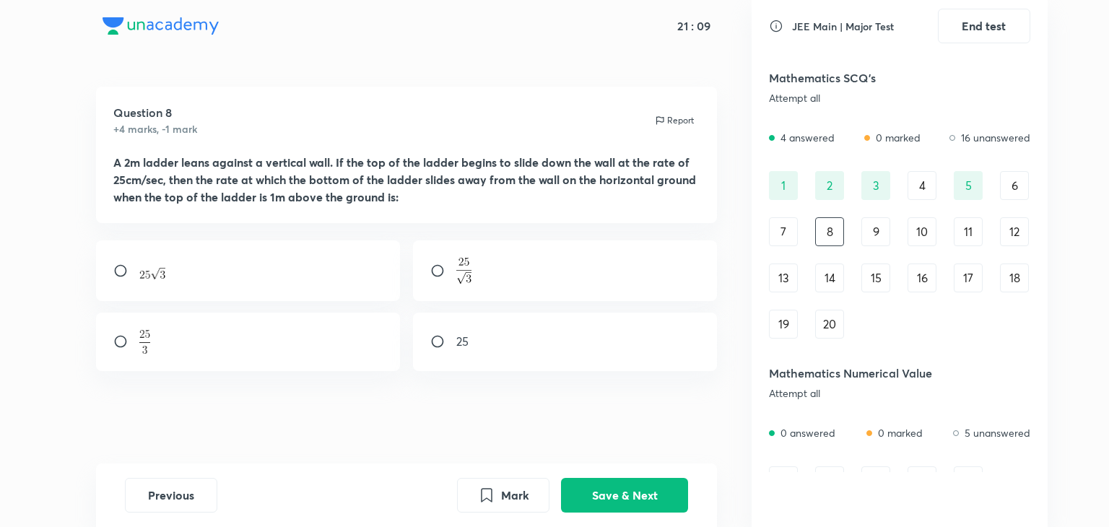
click at [441, 274] on input "radio" at bounding box center [444, 271] width 26 height 14
radio input "true"
click at [618, 492] on button "Save & Next" at bounding box center [624, 494] width 127 height 35
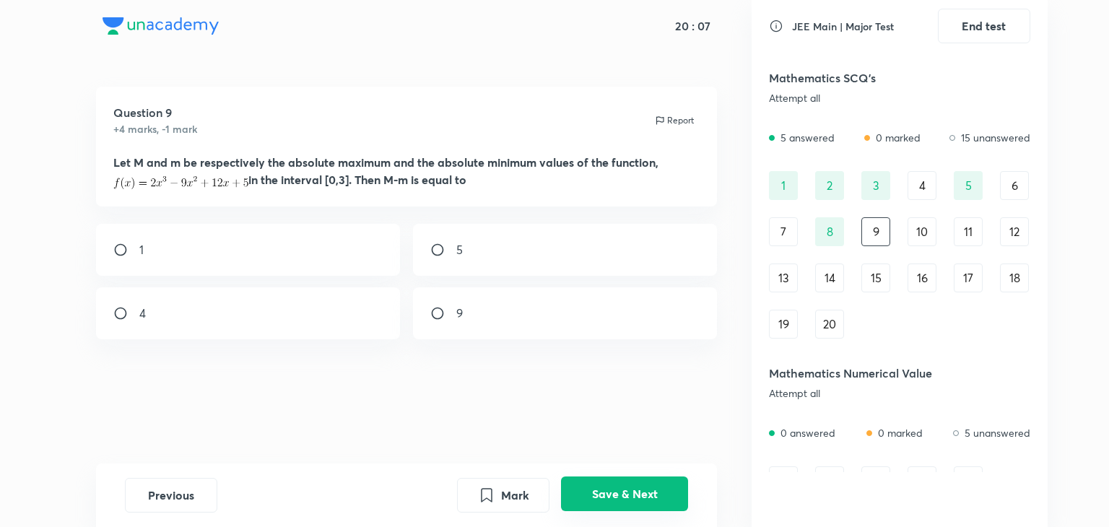
click at [615, 485] on button "Save & Next" at bounding box center [624, 494] width 127 height 35
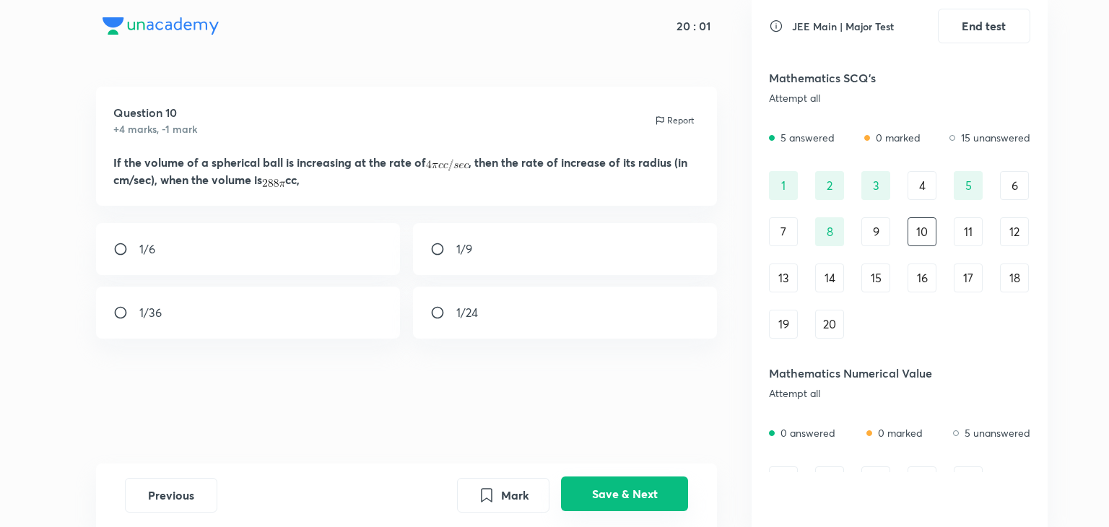
click at [587, 492] on button "Save & Next" at bounding box center [624, 494] width 127 height 35
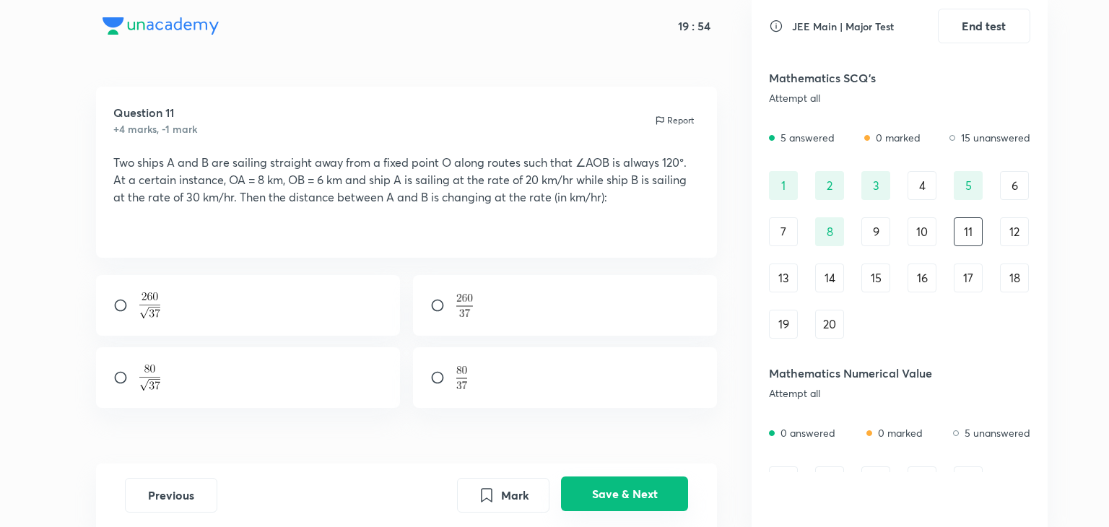
click at [587, 492] on button "Save & Next" at bounding box center [624, 494] width 127 height 35
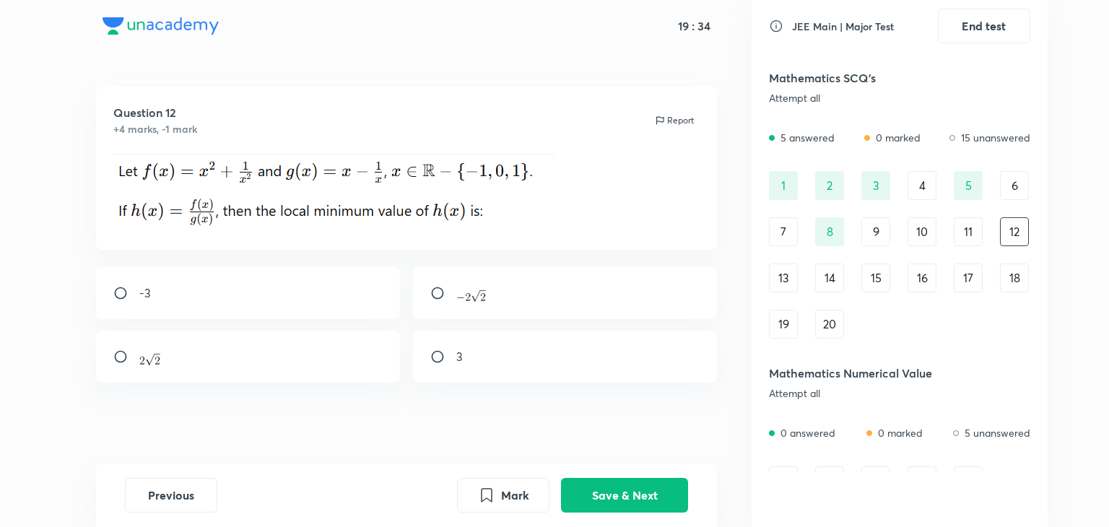
click at [257, 362] on div at bounding box center [248, 357] width 305 height 52
radio input "true"
click at [605, 499] on button "Save & Next" at bounding box center [624, 494] width 127 height 35
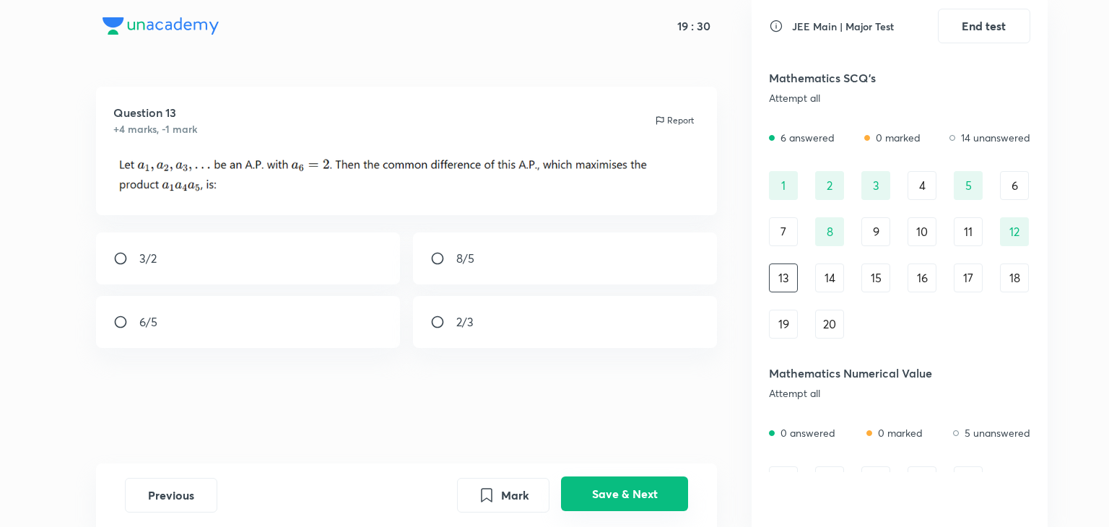
click at [605, 499] on button "Save & Next" at bounding box center [624, 494] width 127 height 35
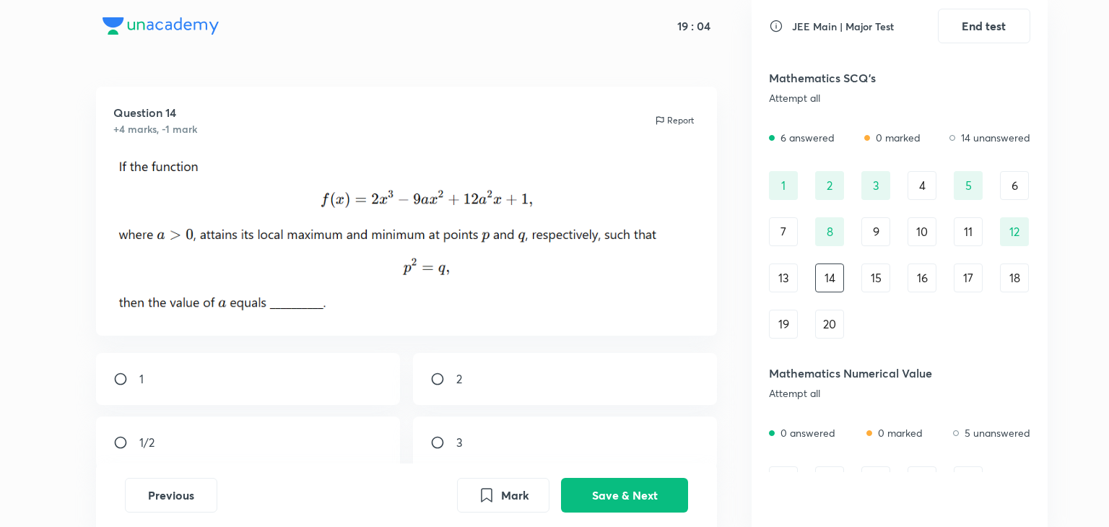
click at [433, 382] on input "radio" at bounding box center [444, 379] width 26 height 14
radio input "true"
click at [650, 484] on button "Save & Next" at bounding box center [624, 494] width 127 height 35
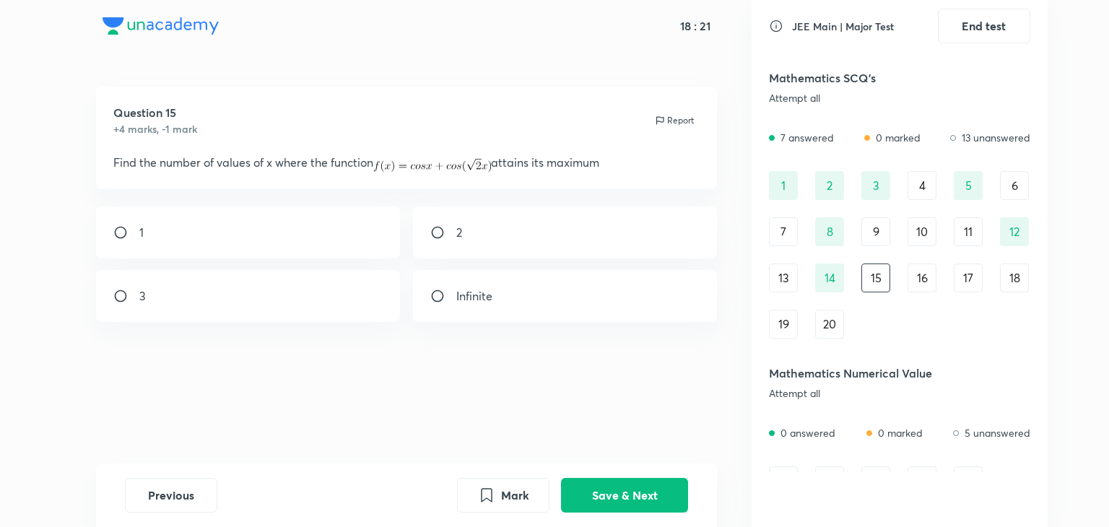
click at [113, 233] on div "1" at bounding box center [248, 233] width 305 height 52
radio input "true"
click at [647, 489] on button "Save & Next" at bounding box center [624, 494] width 127 height 35
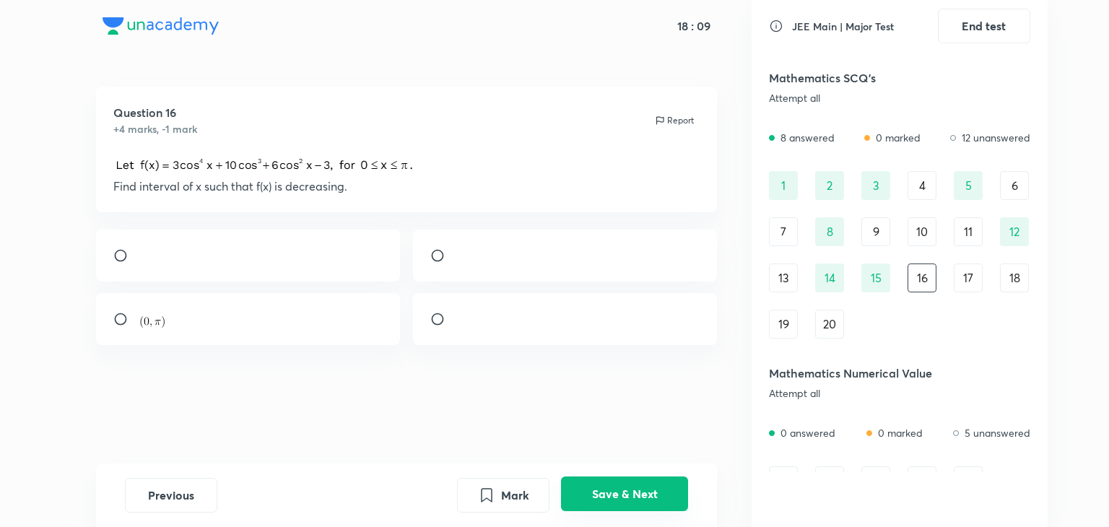
click at [641, 485] on button "Save & Next" at bounding box center [624, 494] width 127 height 35
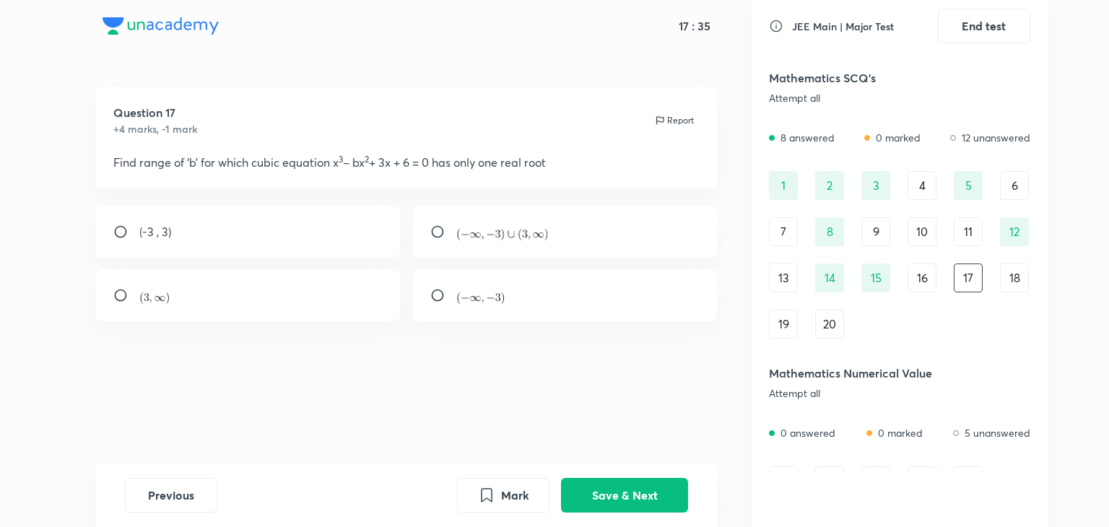
click at [123, 232] on input "radio" at bounding box center [126, 232] width 26 height 14
radio input "true"
click at [618, 483] on button "Save & Next" at bounding box center [624, 494] width 127 height 35
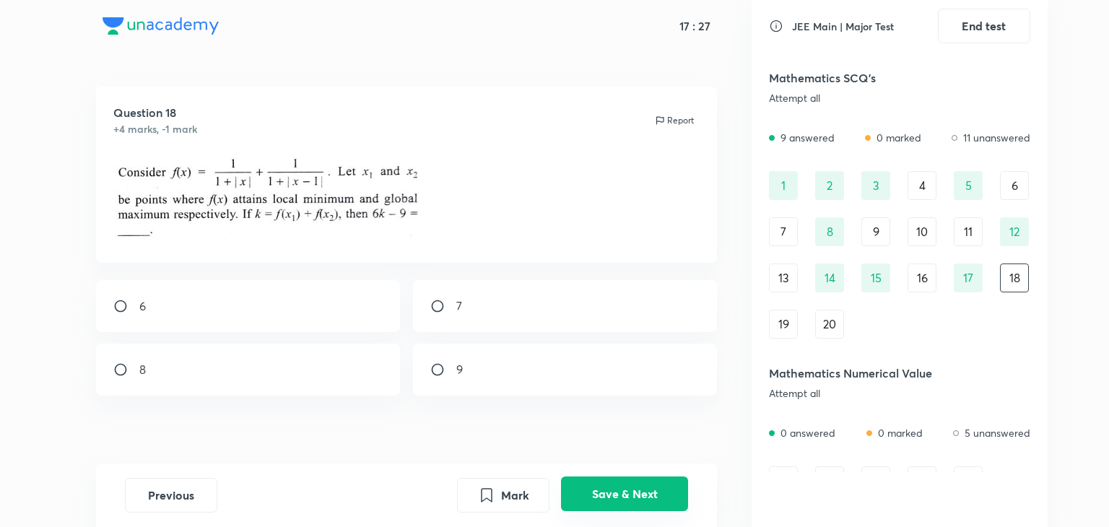
click at [618, 483] on button "Save & Next" at bounding box center [624, 494] width 127 height 35
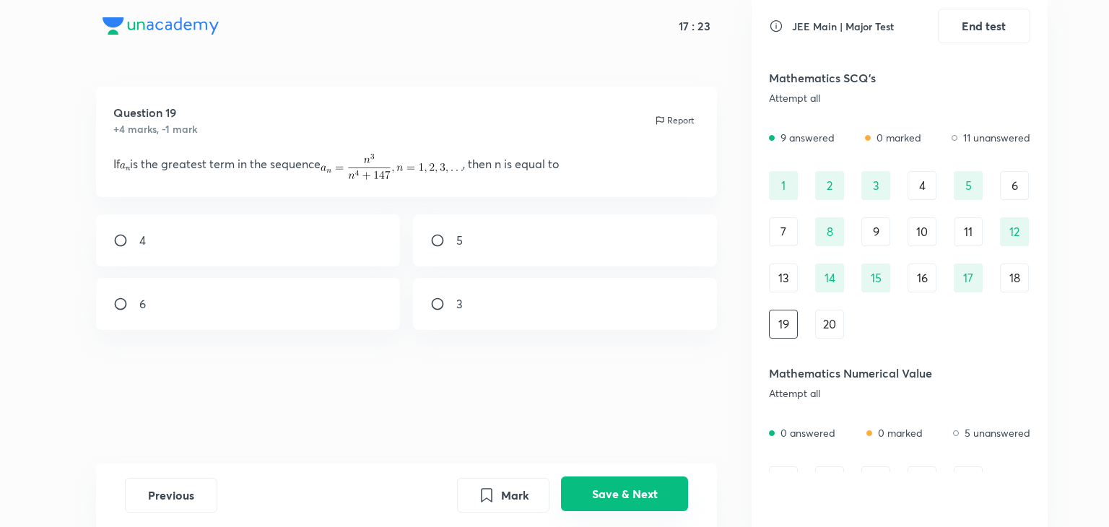
click at [618, 483] on button "Save & Next" at bounding box center [624, 494] width 127 height 35
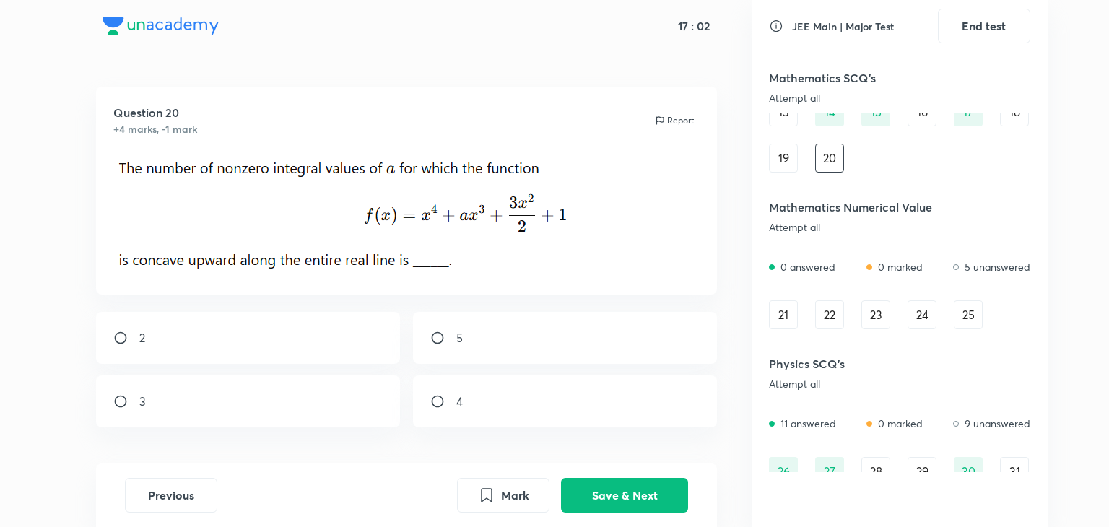
scroll to position [170, 0]
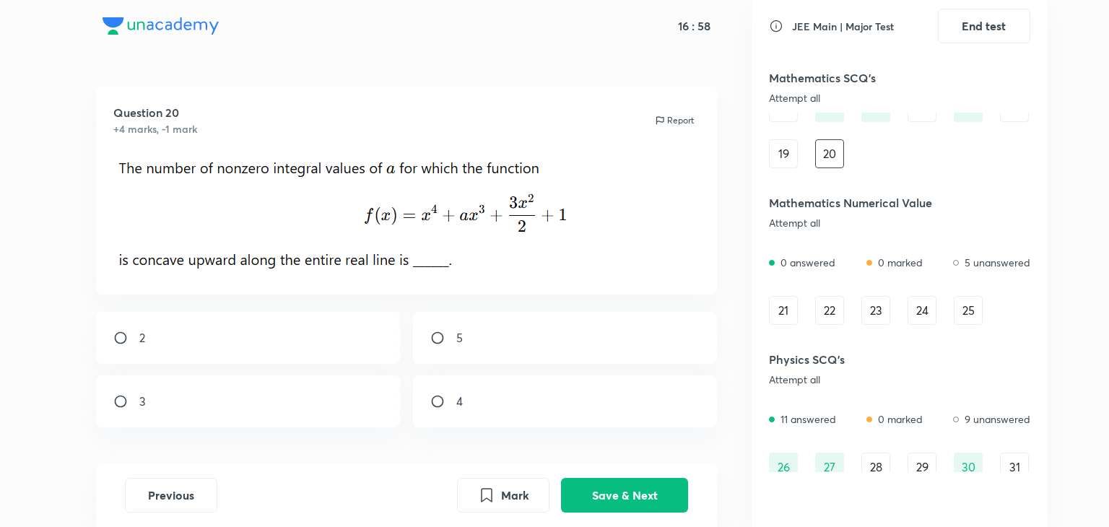
click at [778, 308] on div "21" at bounding box center [783, 310] width 29 height 29
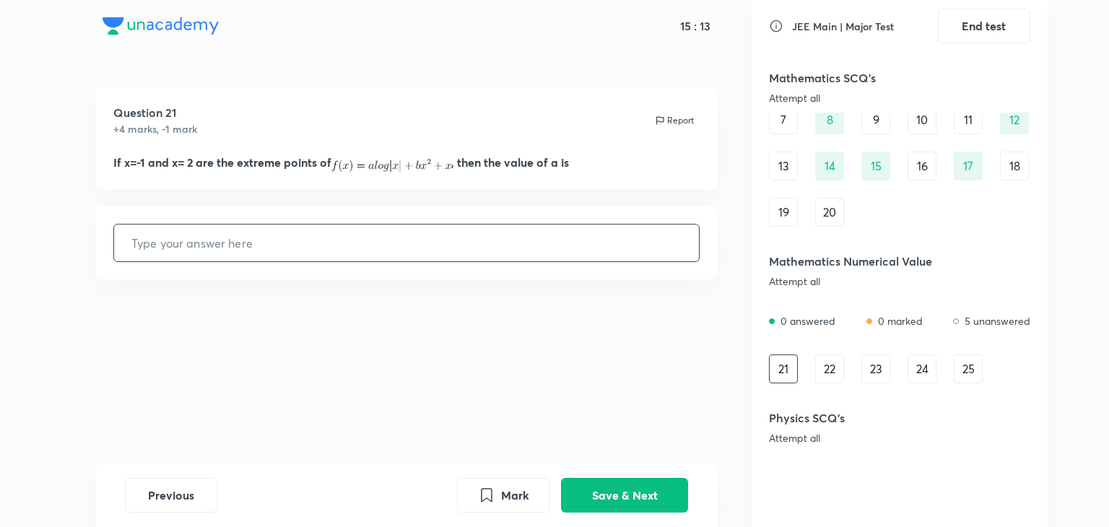
scroll to position [111, 0]
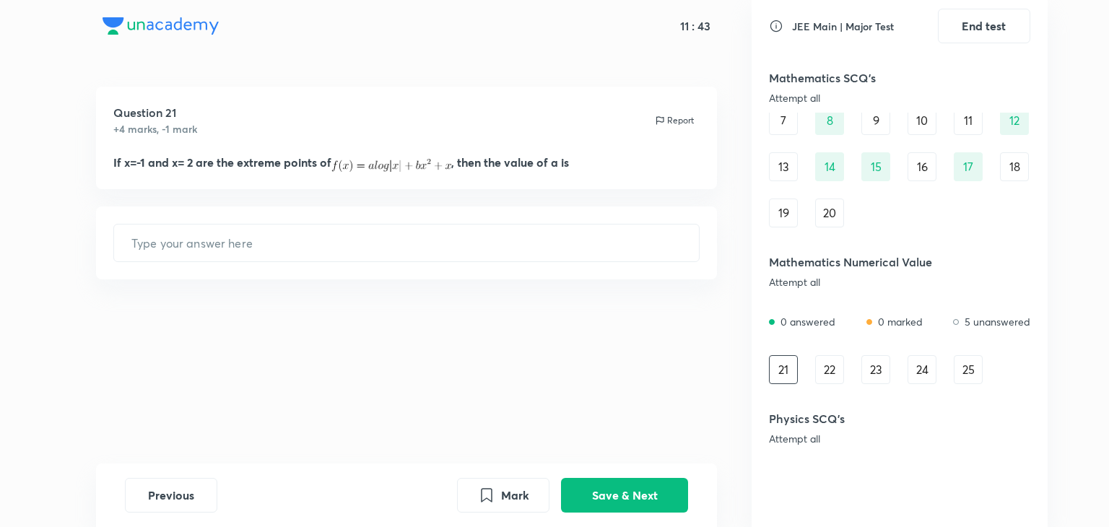
click at [835, 371] on div "22" at bounding box center [830, 369] width 29 height 29
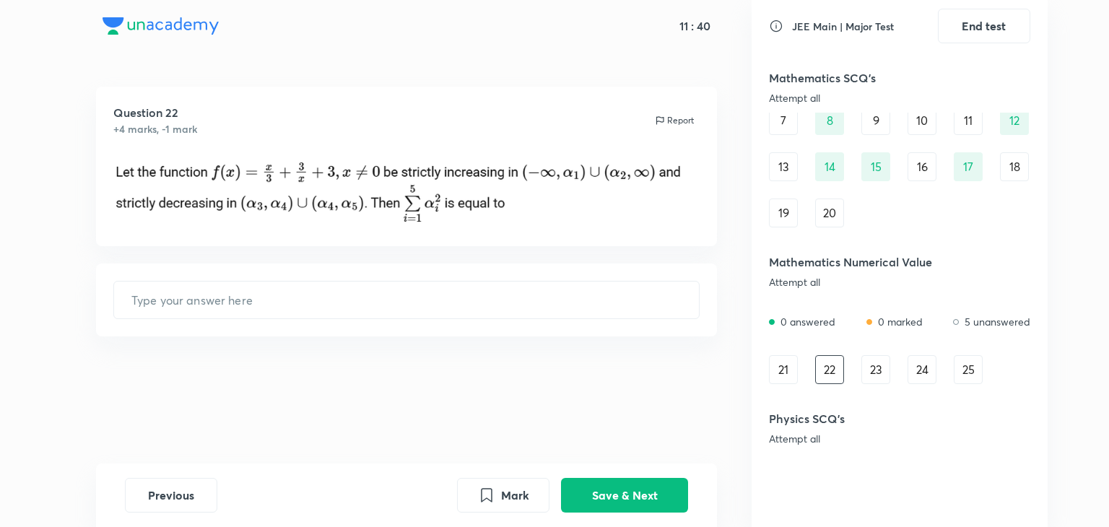
click at [884, 371] on div "23" at bounding box center [876, 369] width 29 height 29
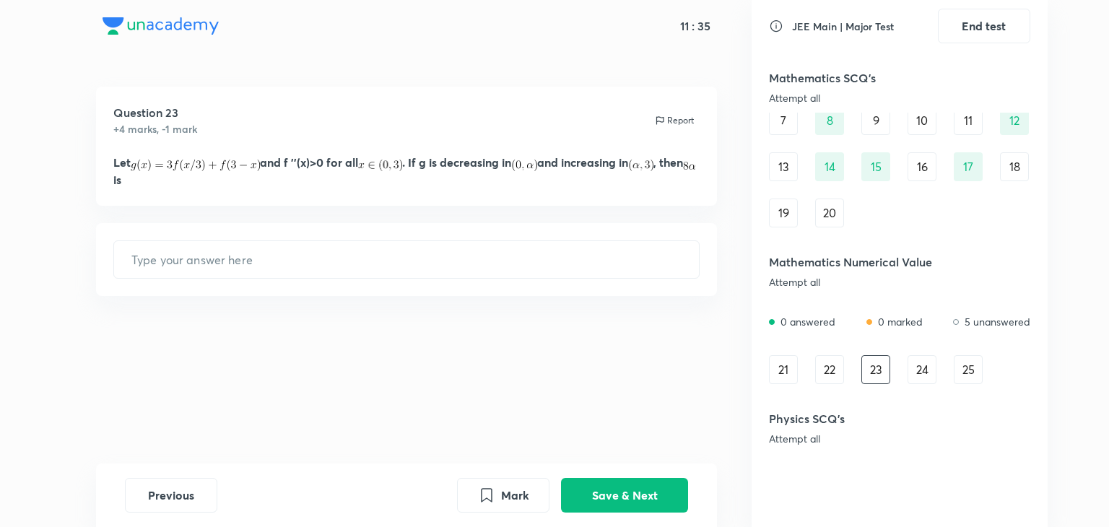
click at [922, 371] on div "24" at bounding box center [922, 369] width 29 height 29
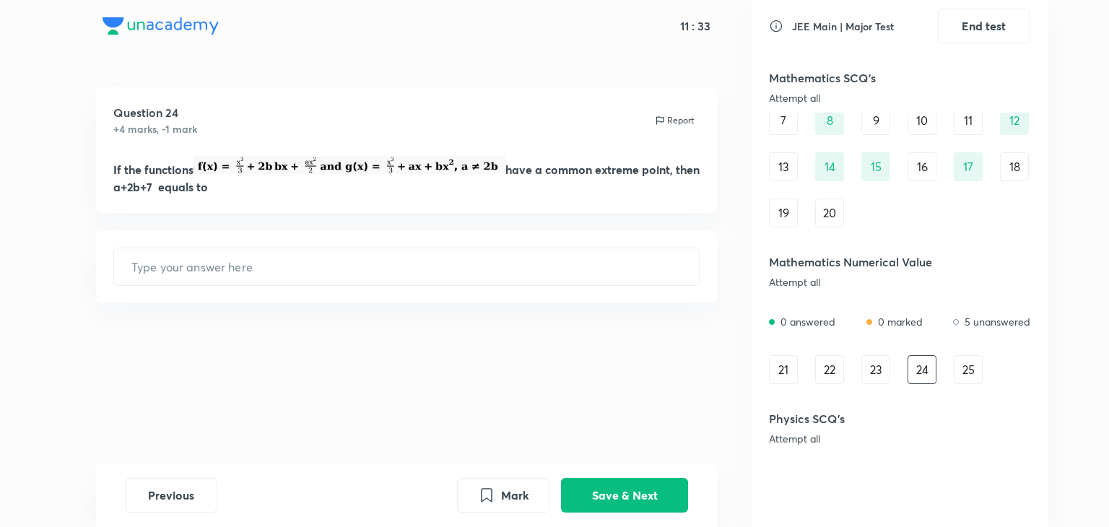
click at [963, 373] on div "25" at bounding box center [968, 369] width 29 height 29
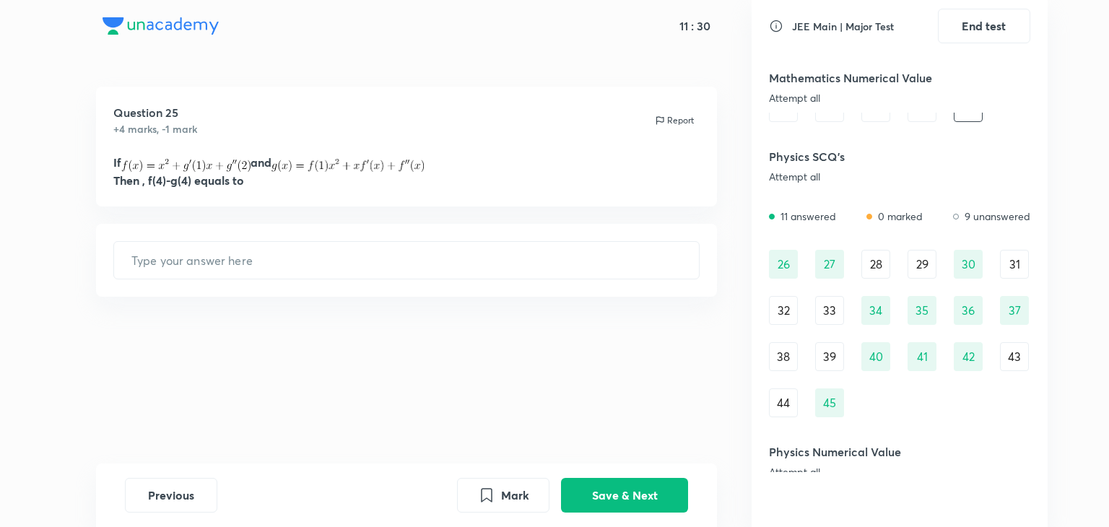
scroll to position [374, 0]
click at [883, 266] on div "28" at bounding box center [876, 263] width 29 height 29
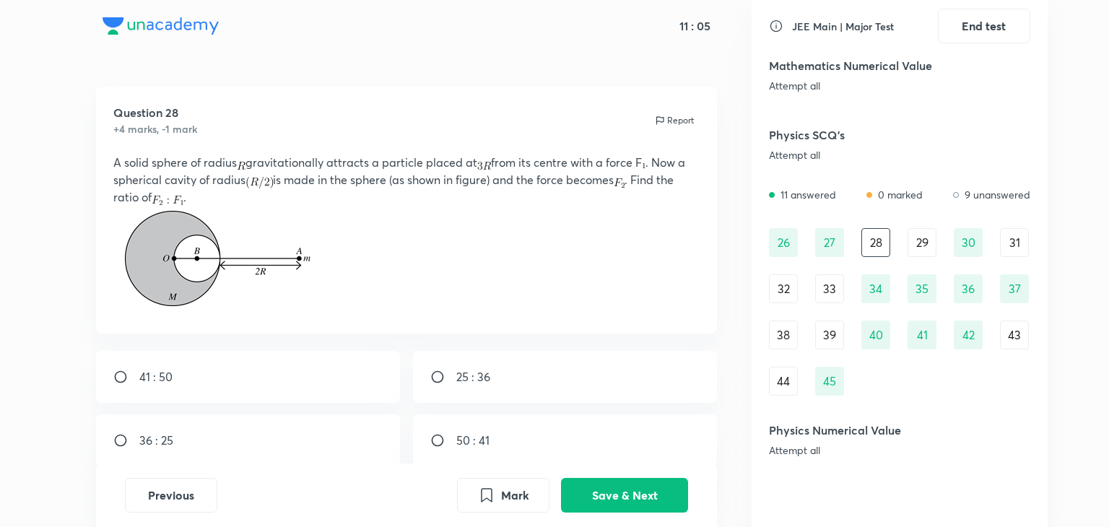
scroll to position [394, 0]
click at [118, 437] on input "radio" at bounding box center [126, 440] width 26 height 14
radio input "true"
click at [618, 495] on button "Save & Next" at bounding box center [624, 494] width 127 height 35
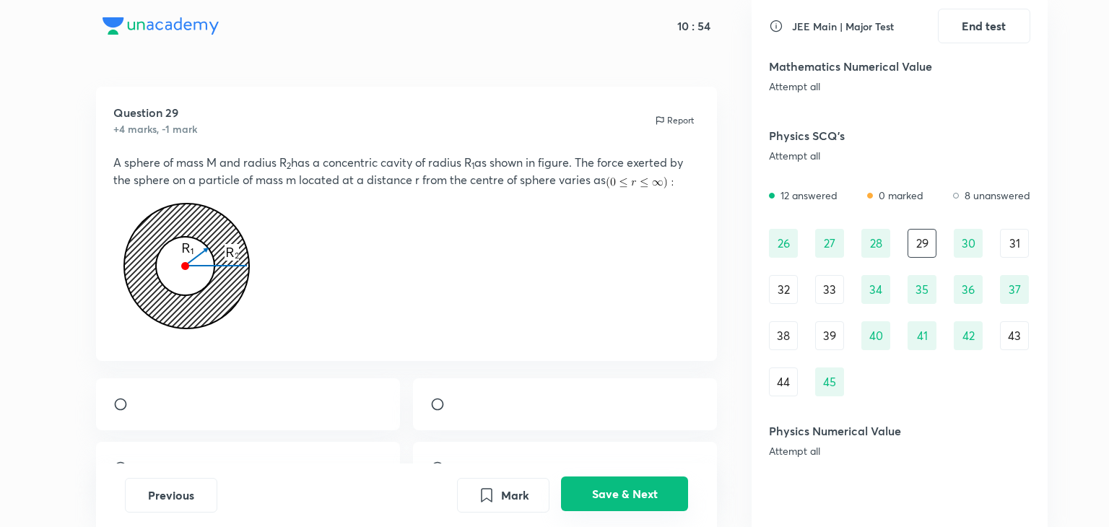
click at [618, 495] on button "Save & Next" at bounding box center [624, 494] width 127 height 35
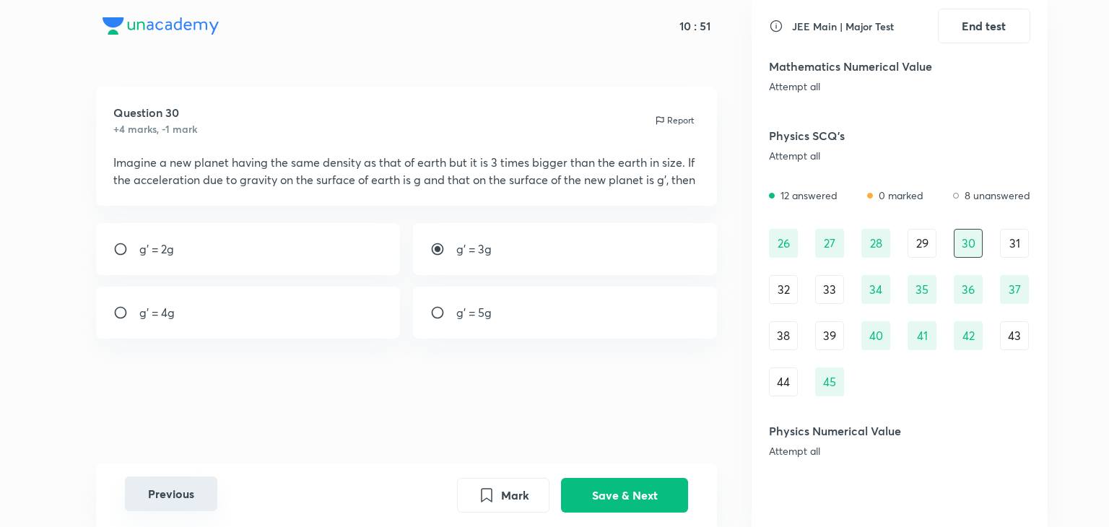
click at [168, 480] on button "Previous" at bounding box center [171, 494] width 92 height 35
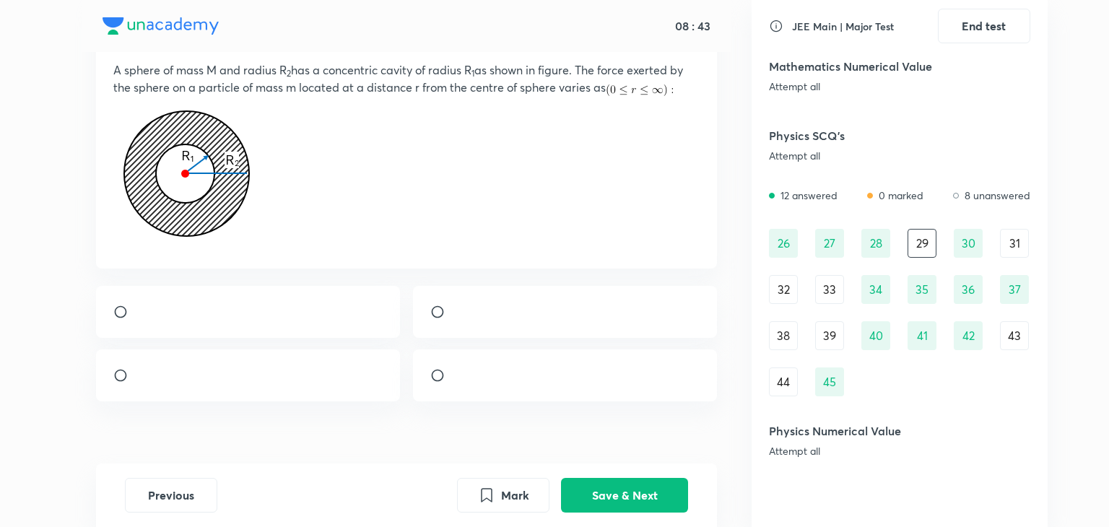
scroll to position [92, 0]
click at [361, 305] on div at bounding box center [248, 313] width 305 height 52
radio input "true"
click at [622, 503] on button "Save & Next" at bounding box center [624, 494] width 127 height 35
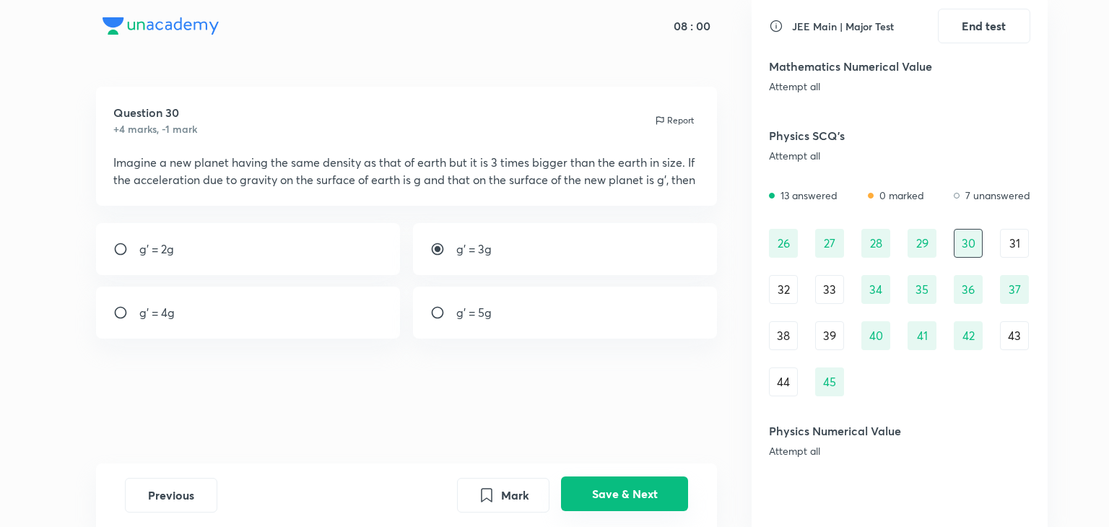
scroll to position [0, 0]
click at [622, 503] on button "Save & Next" at bounding box center [624, 494] width 127 height 35
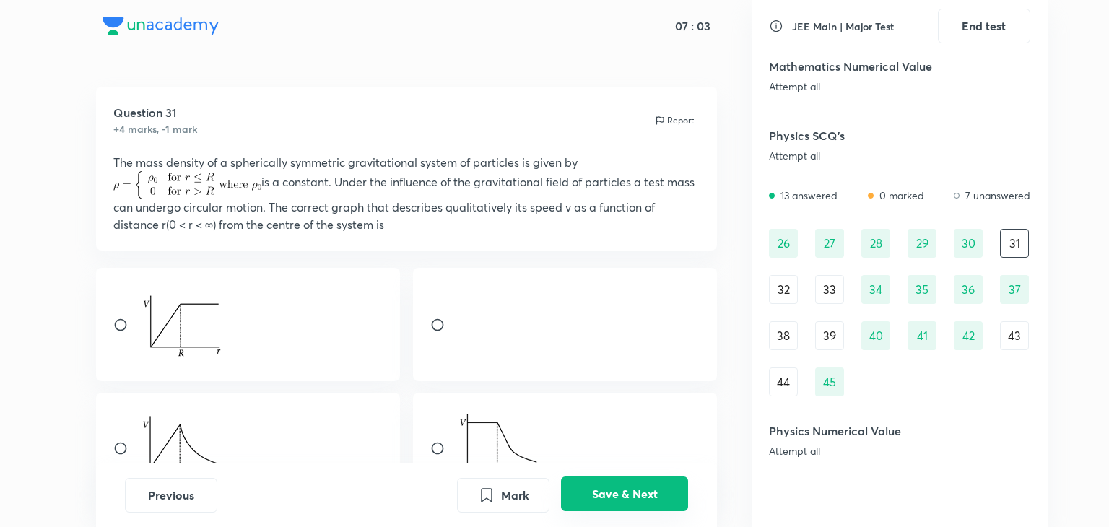
click at [644, 483] on button "Save & Next" at bounding box center [624, 494] width 127 height 35
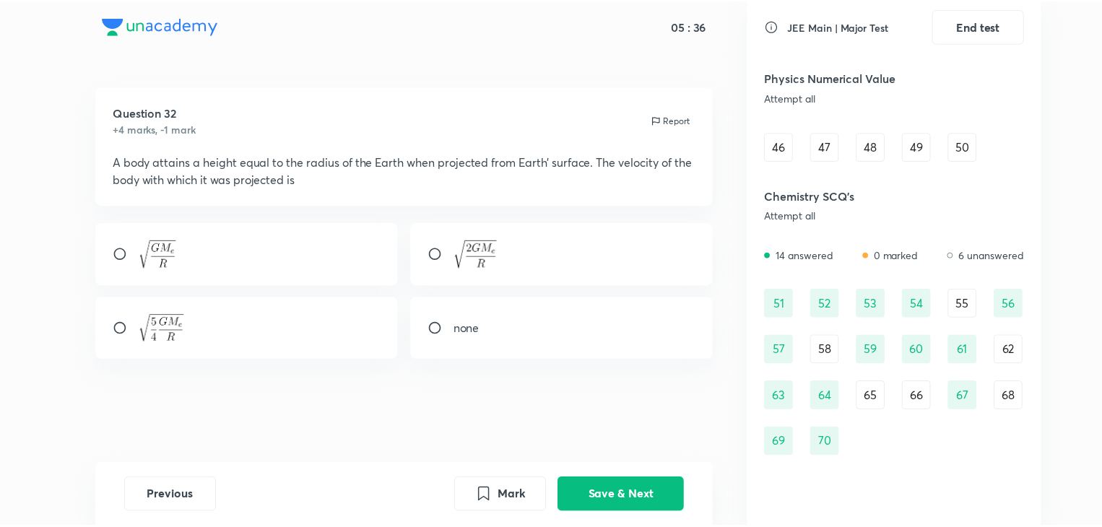
scroll to position [787, 0]
click at [785, 294] on div "51" at bounding box center [783, 302] width 29 height 29
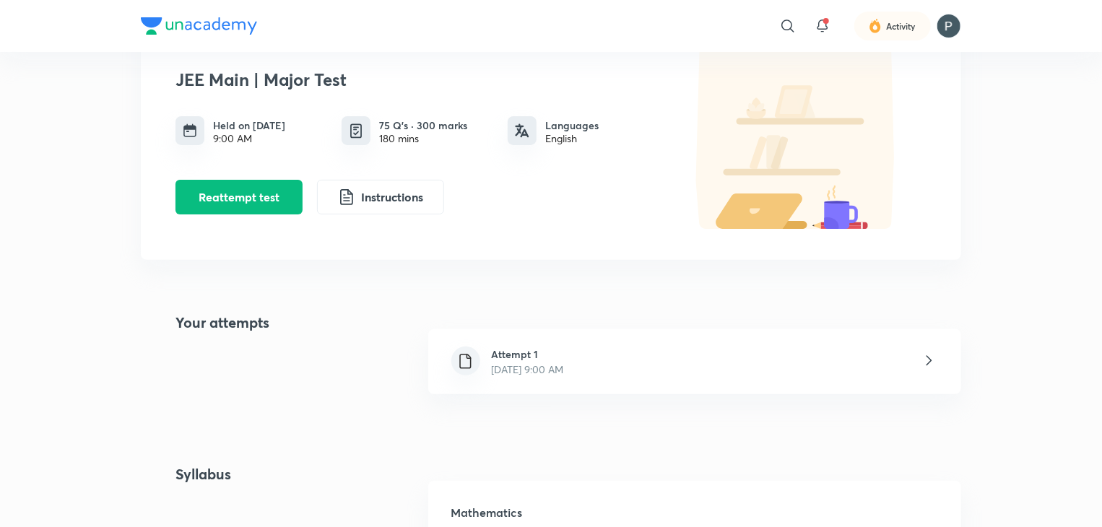
scroll to position [94, 0]
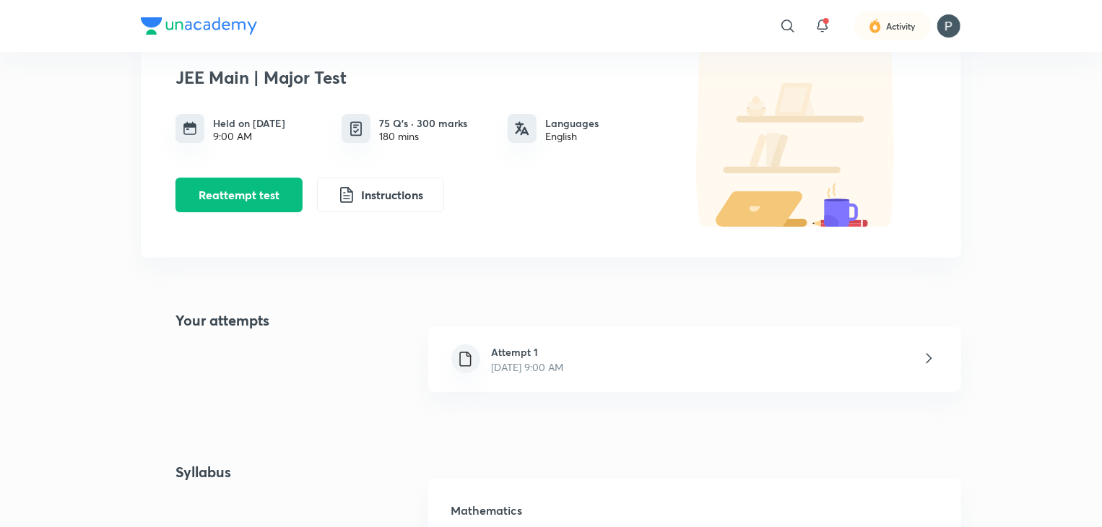
click at [719, 350] on div "Attempt 1 [DATE] 9:00 AM" at bounding box center [694, 359] width 533 height 65
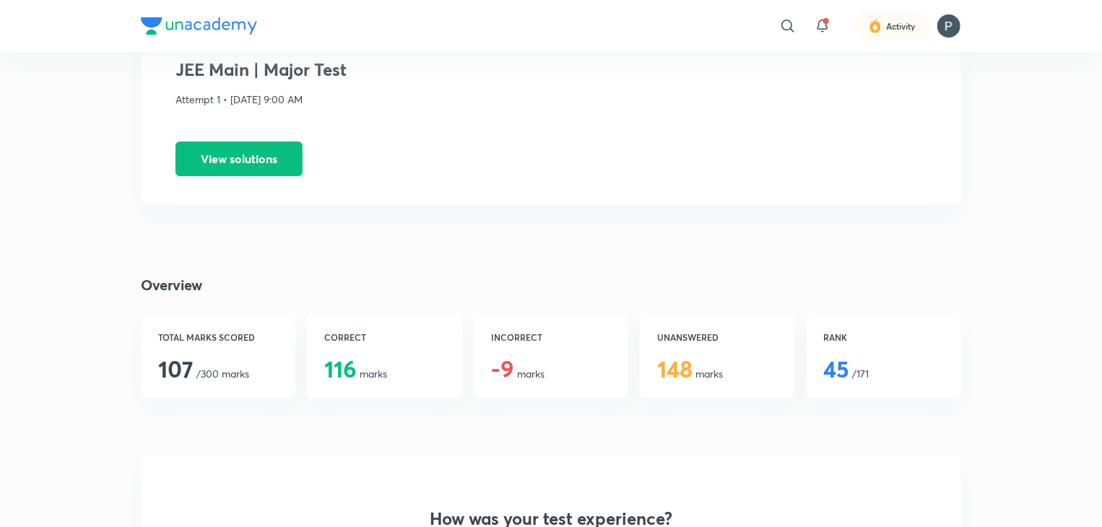
scroll to position [101, 0]
